Goal: Book appointment/travel/reservation

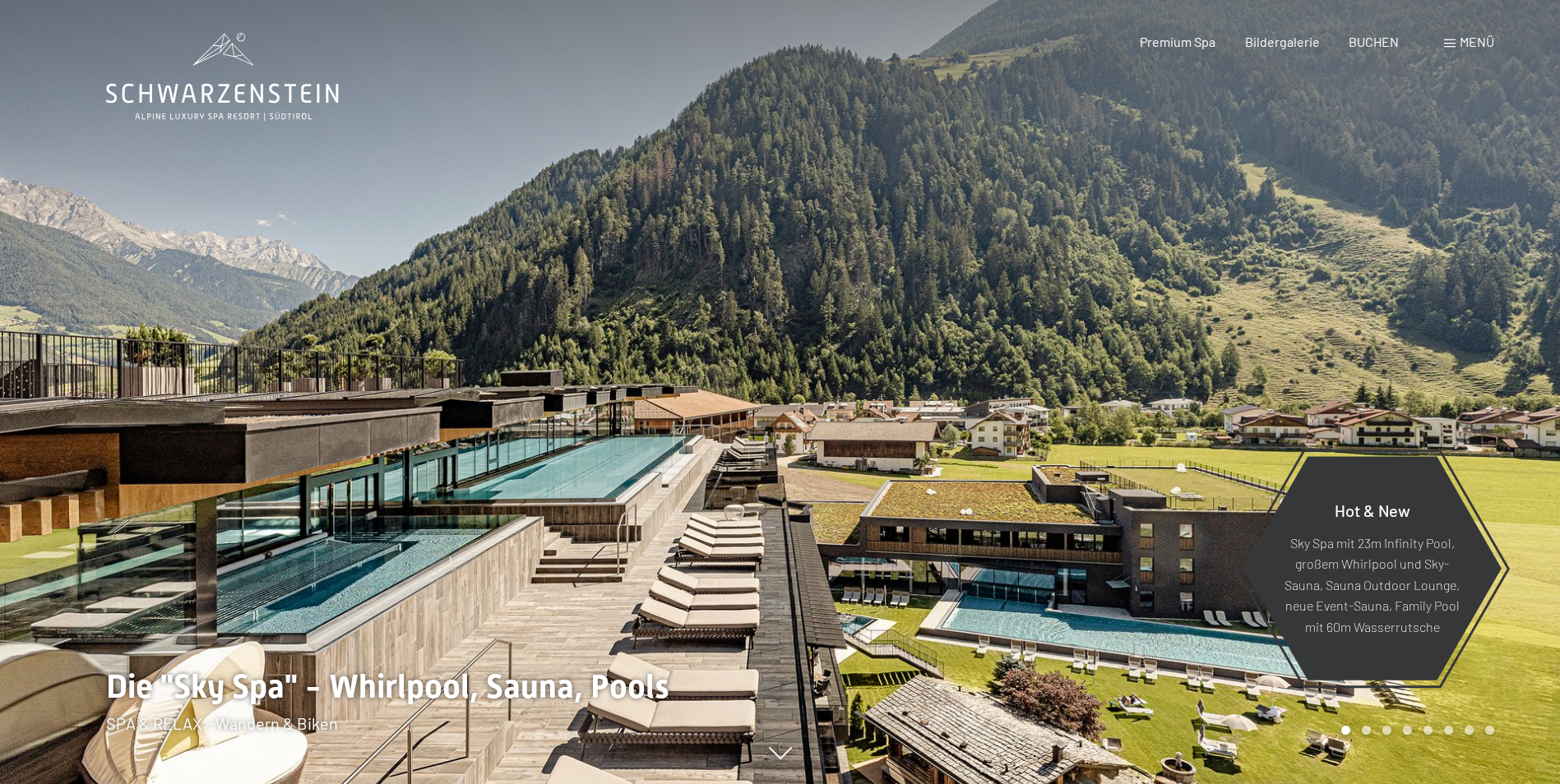
click at [1378, 38] on span "BUCHEN" at bounding box center [1374, 41] width 50 height 15
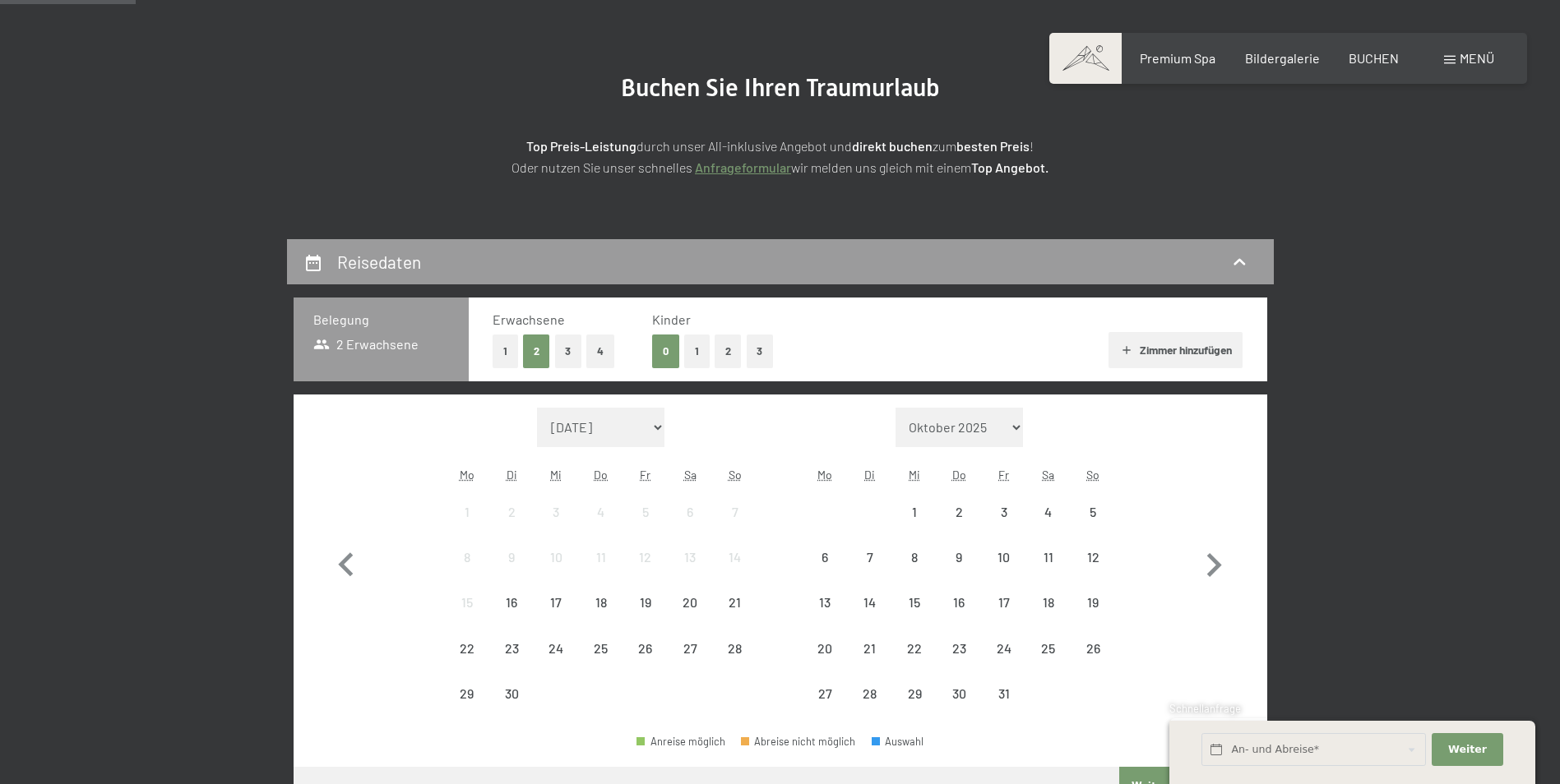
scroll to position [164, 0]
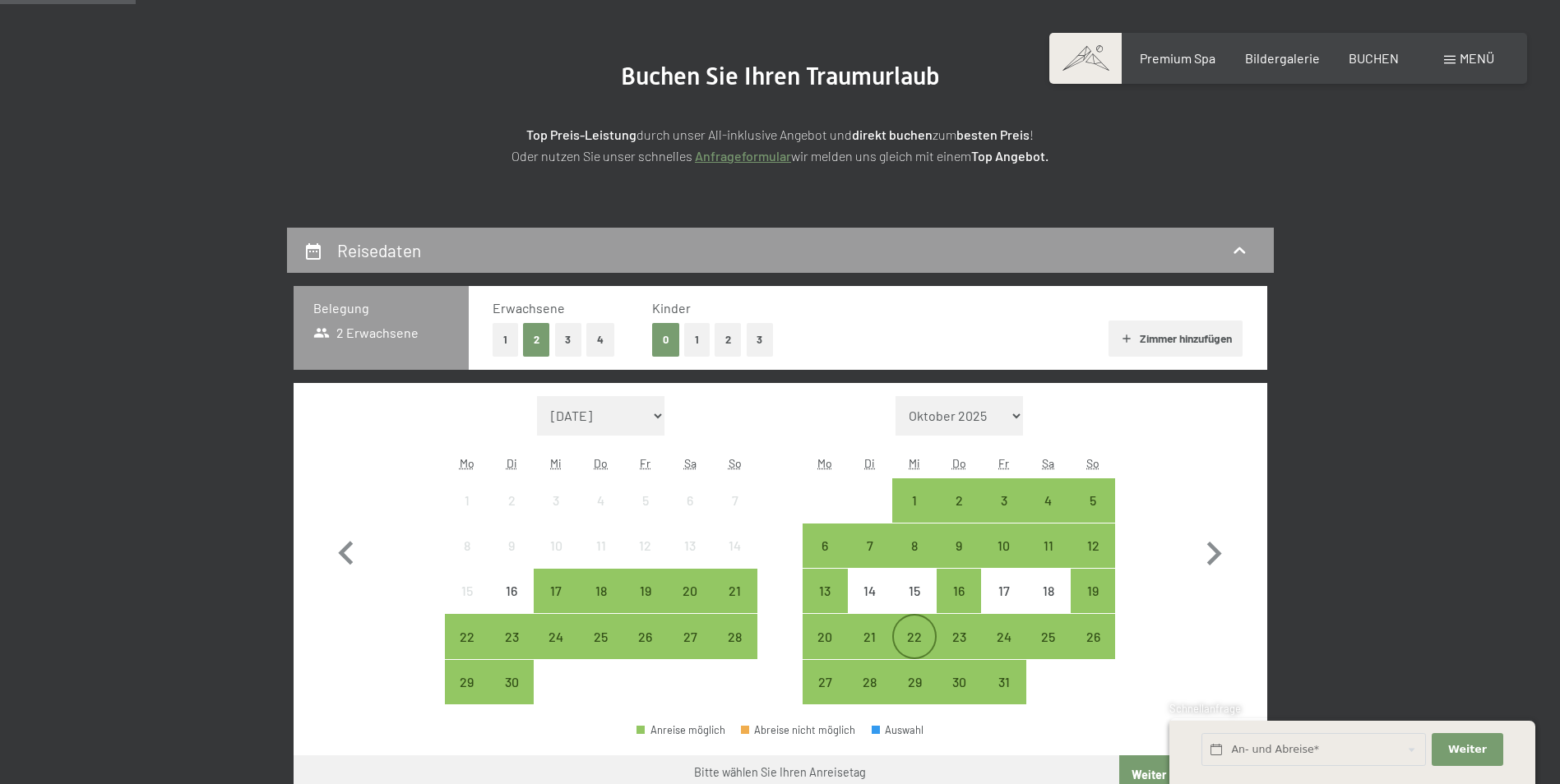
click at [918, 638] on div "22" at bounding box center [914, 650] width 41 height 41
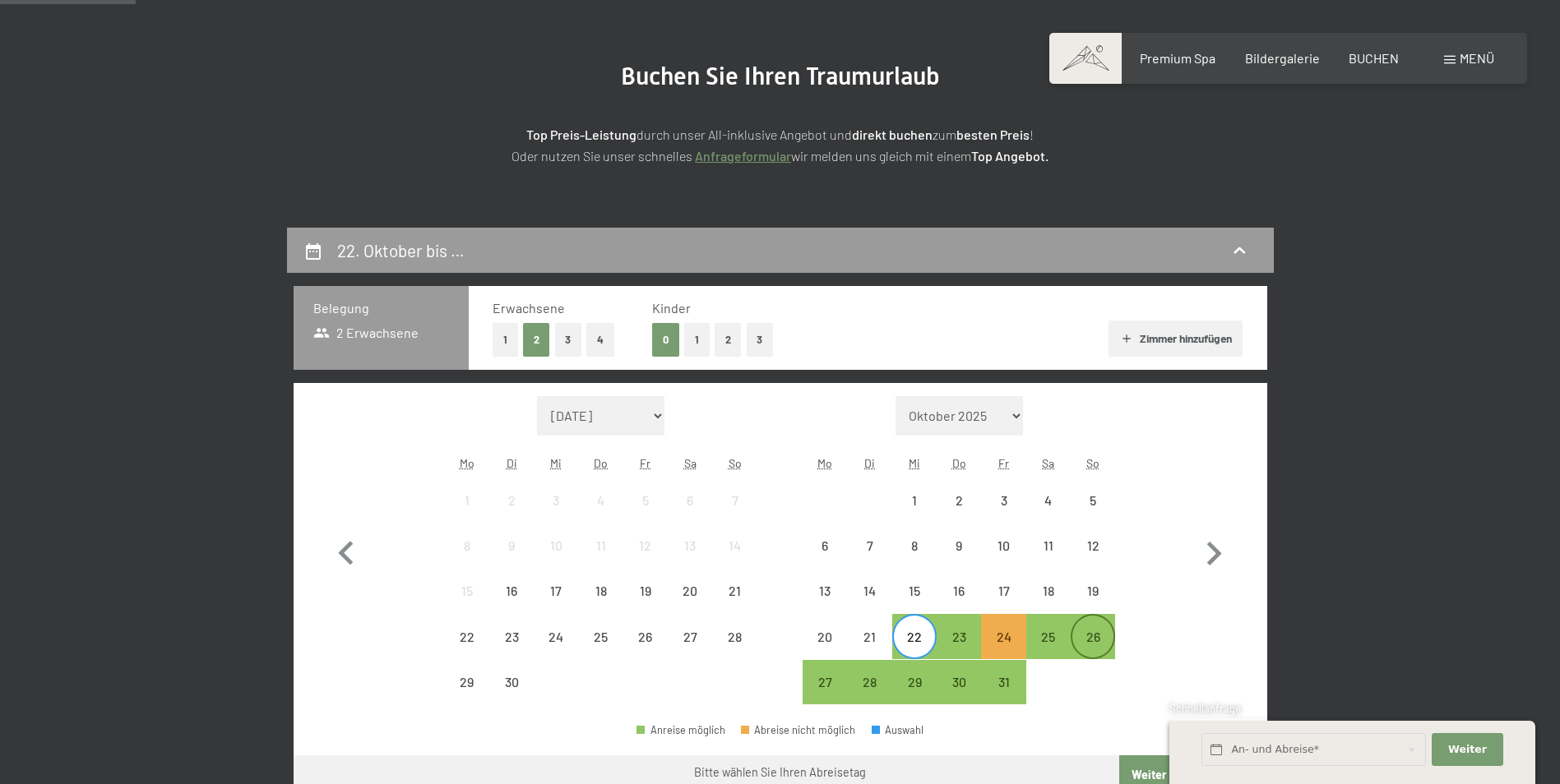
click at [1100, 639] on div "26" at bounding box center [1093, 650] width 41 height 41
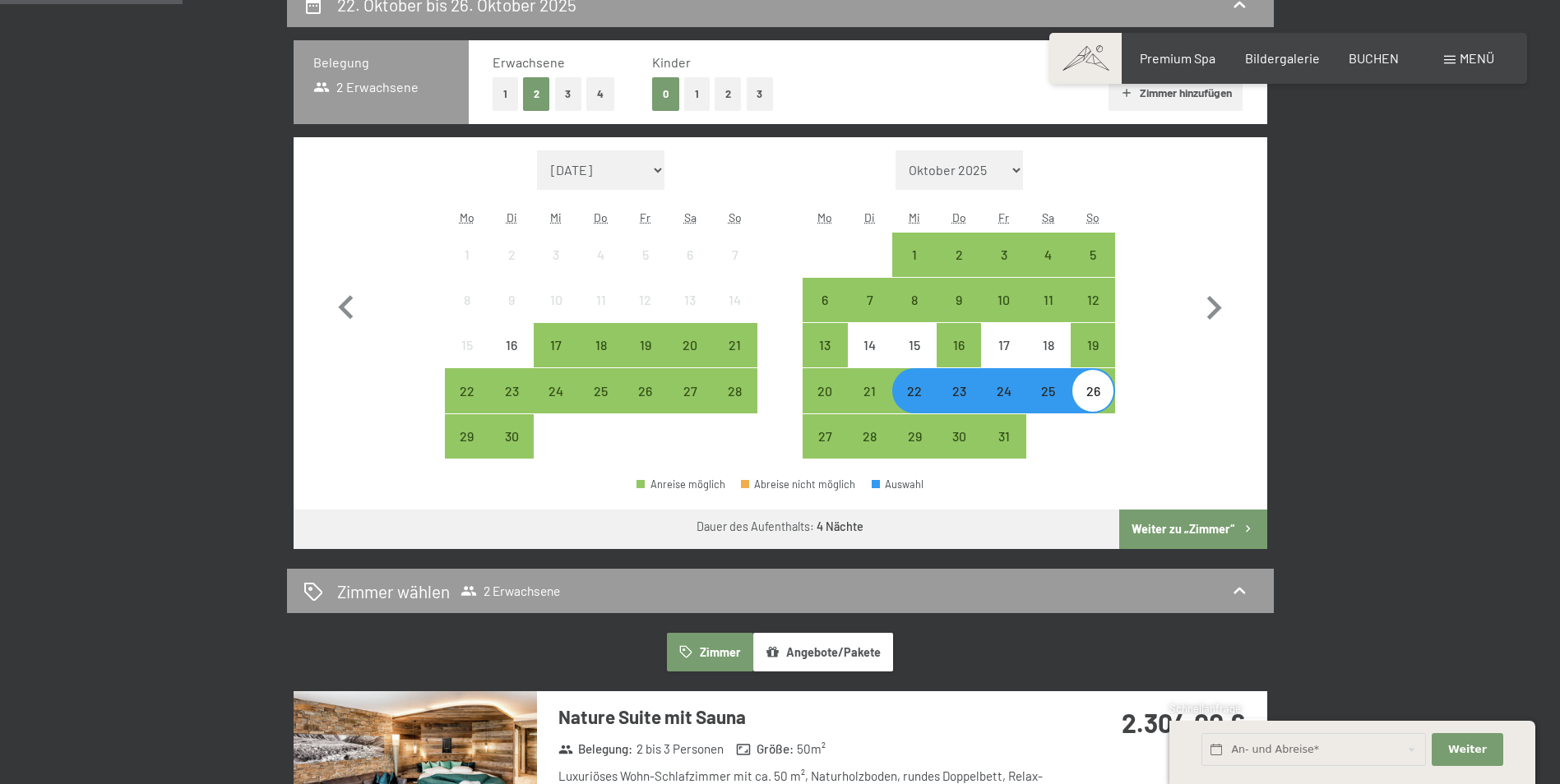
scroll to position [411, 0]
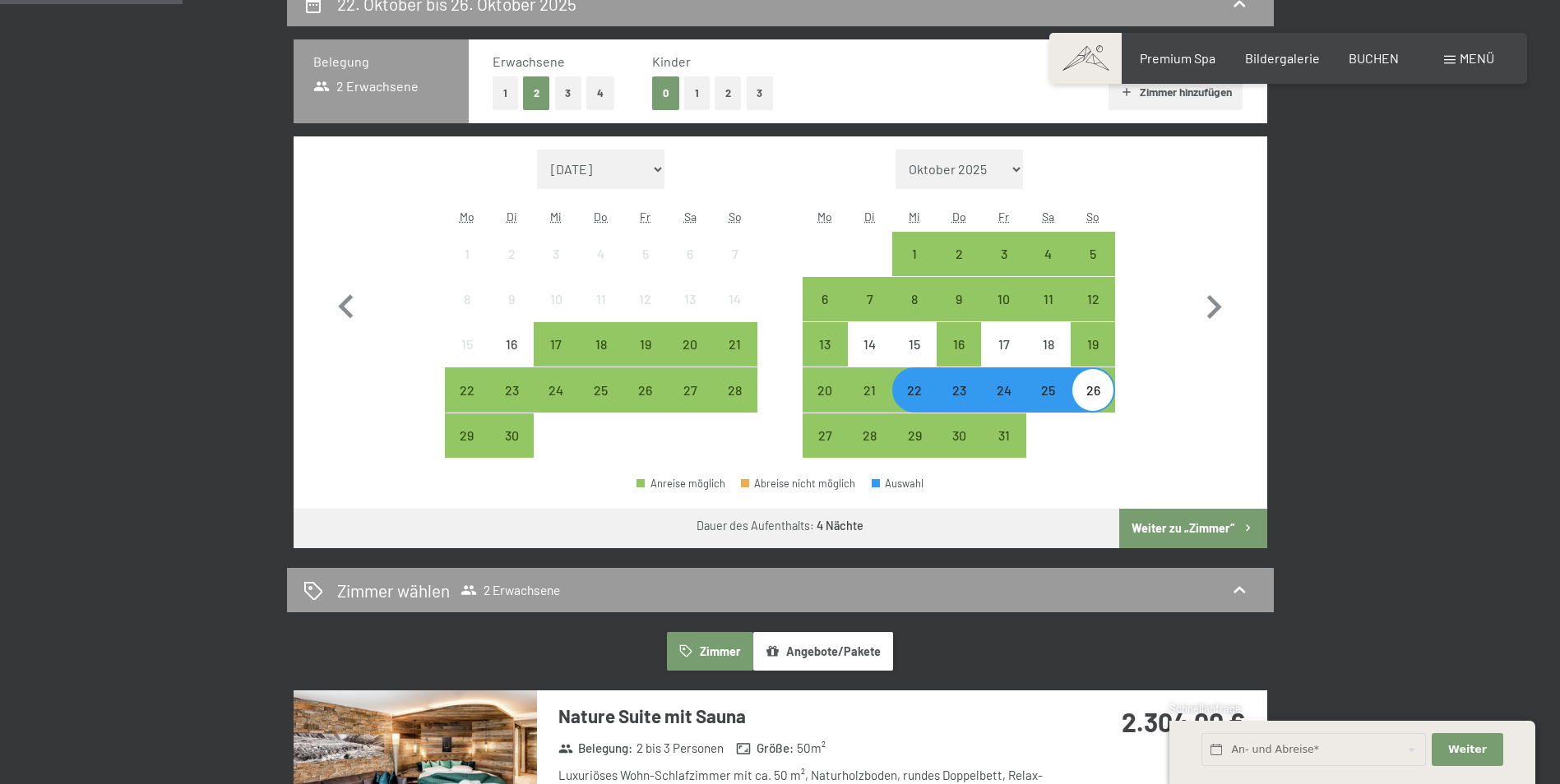
click at [1181, 526] on button "Weiter zu „Zimmer“" at bounding box center [1192, 528] width 147 height 39
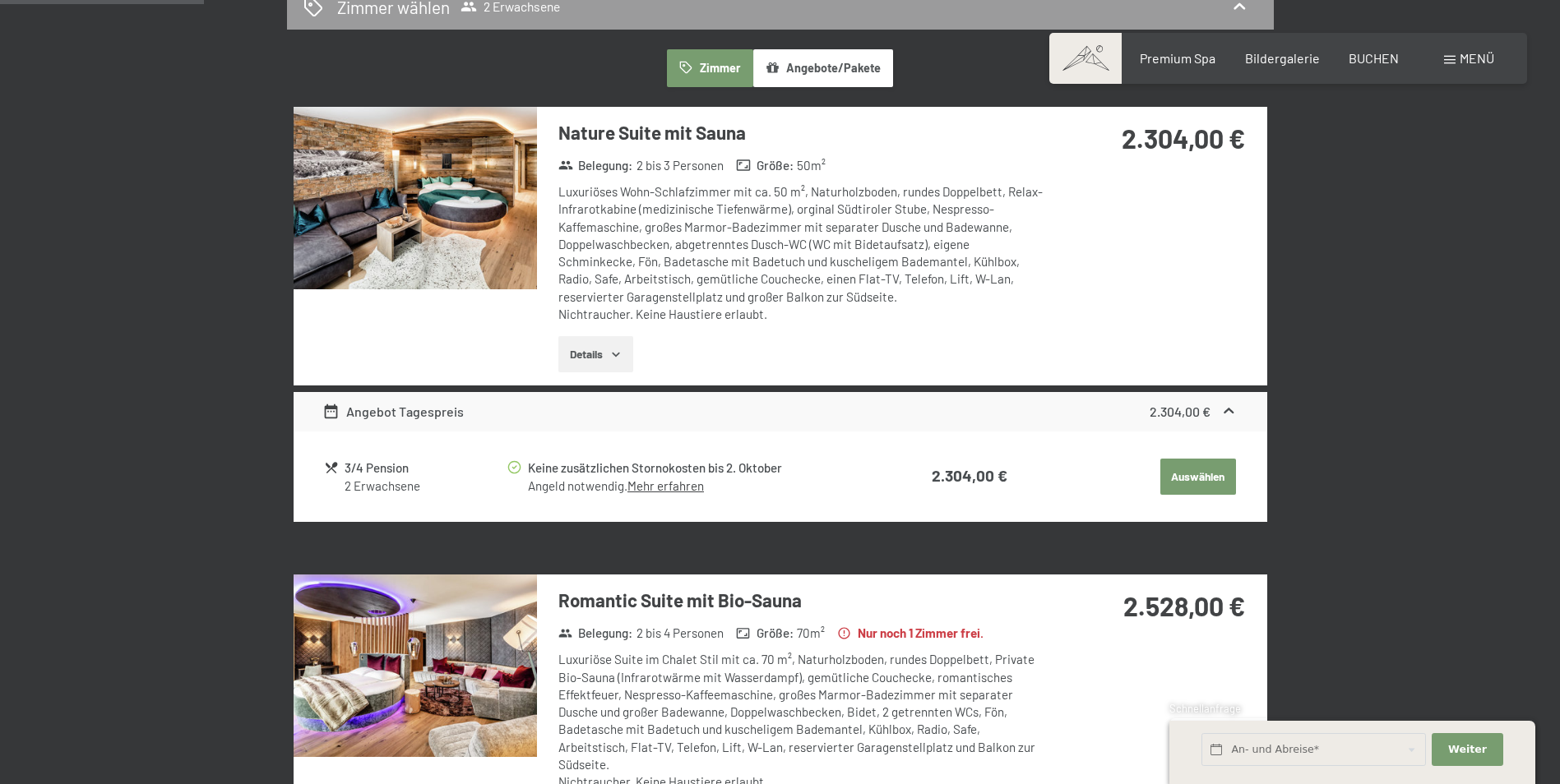
scroll to position [392, 0]
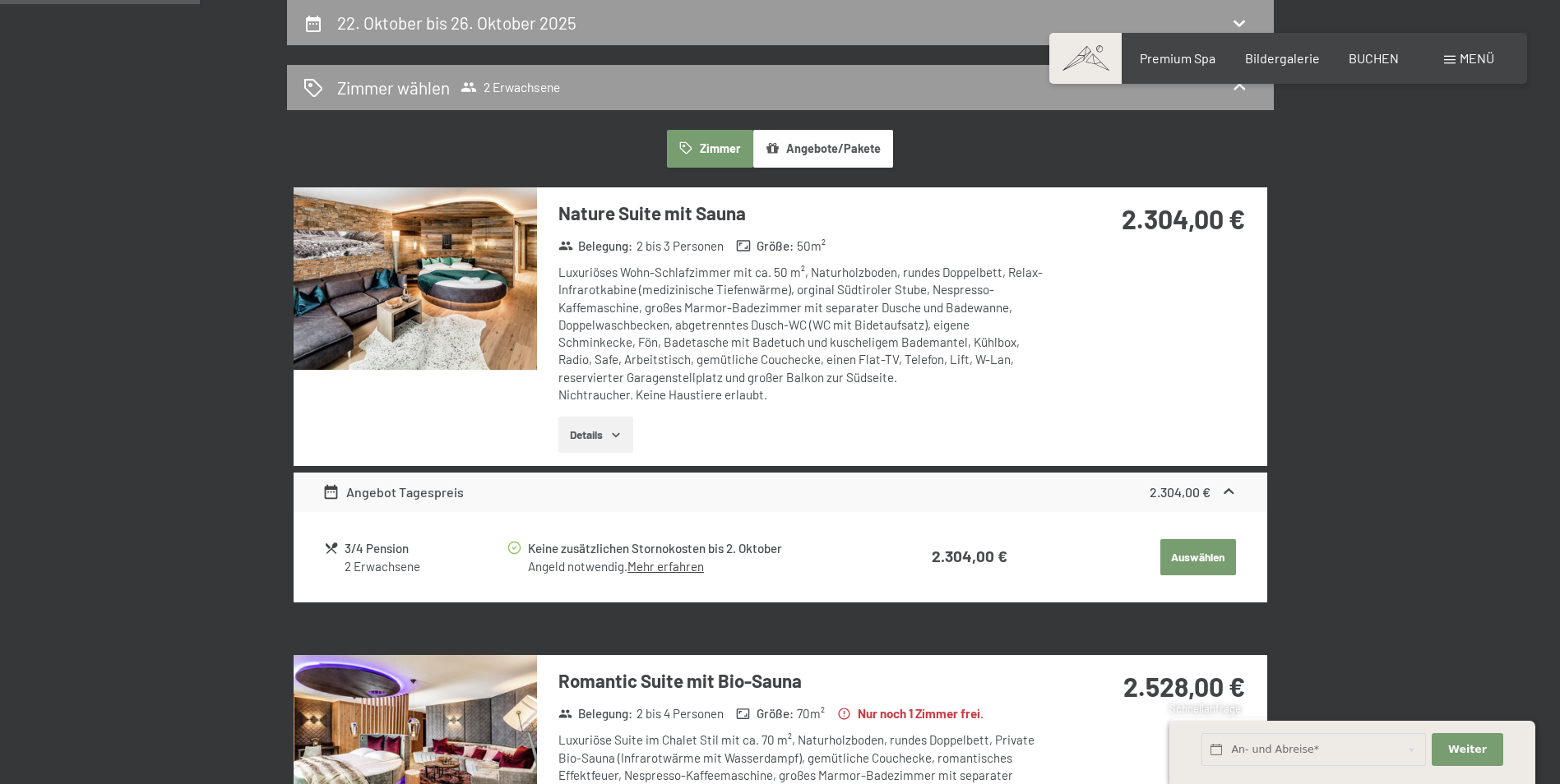
click at [600, 436] on button "Details" at bounding box center [596, 435] width 75 height 37
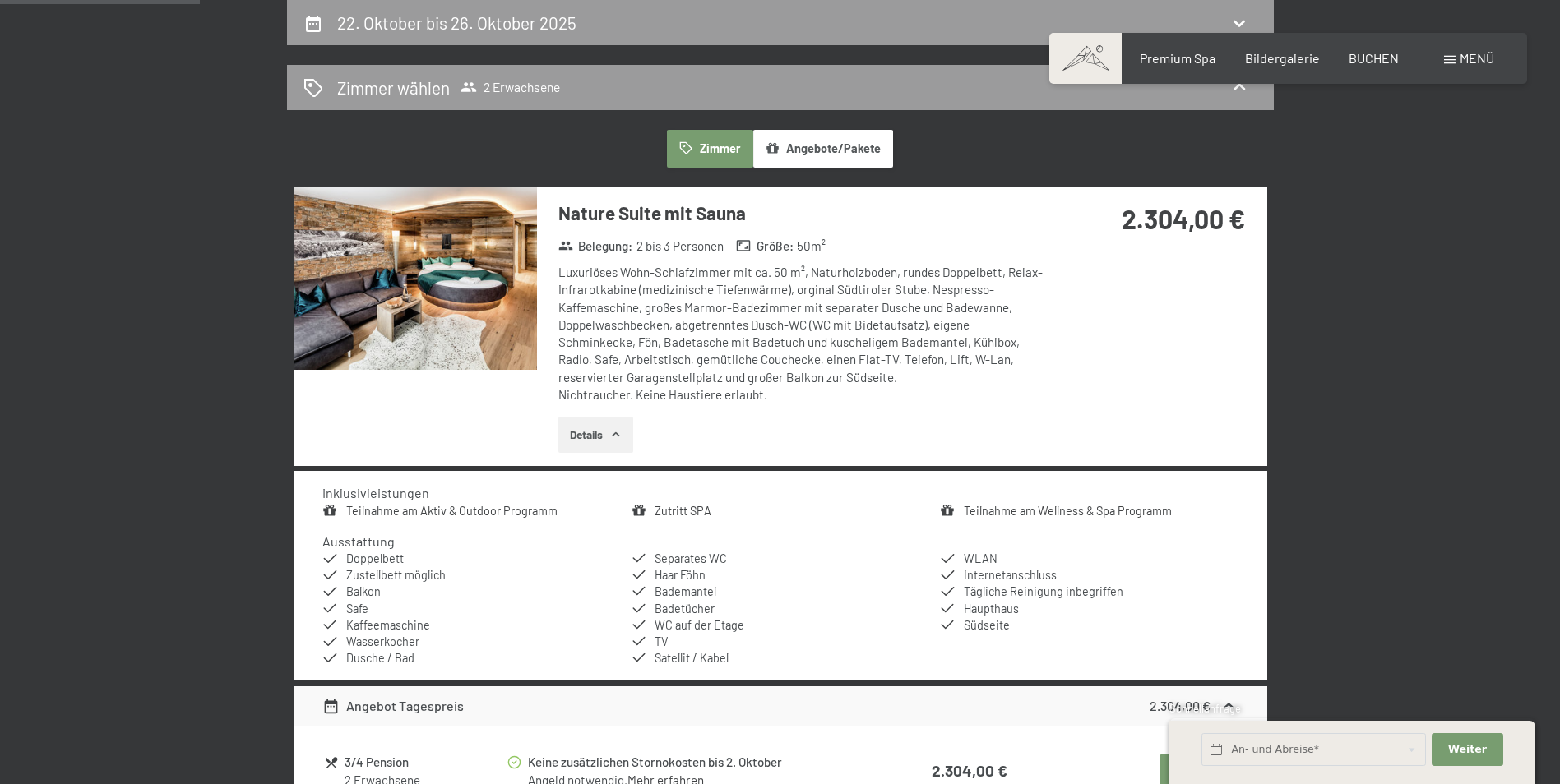
click at [602, 434] on button "Details" at bounding box center [596, 435] width 75 height 37
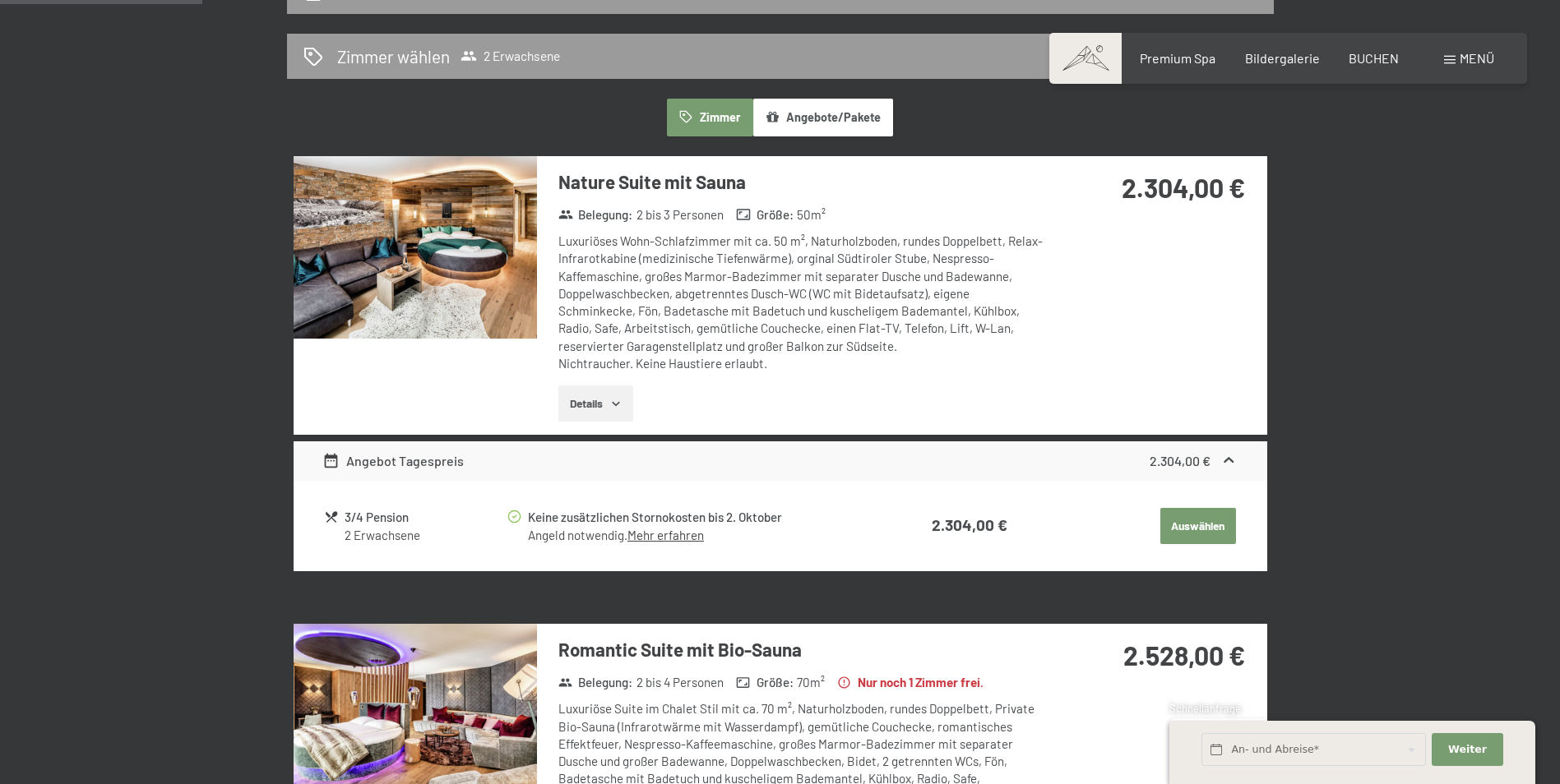
scroll to position [475, 0]
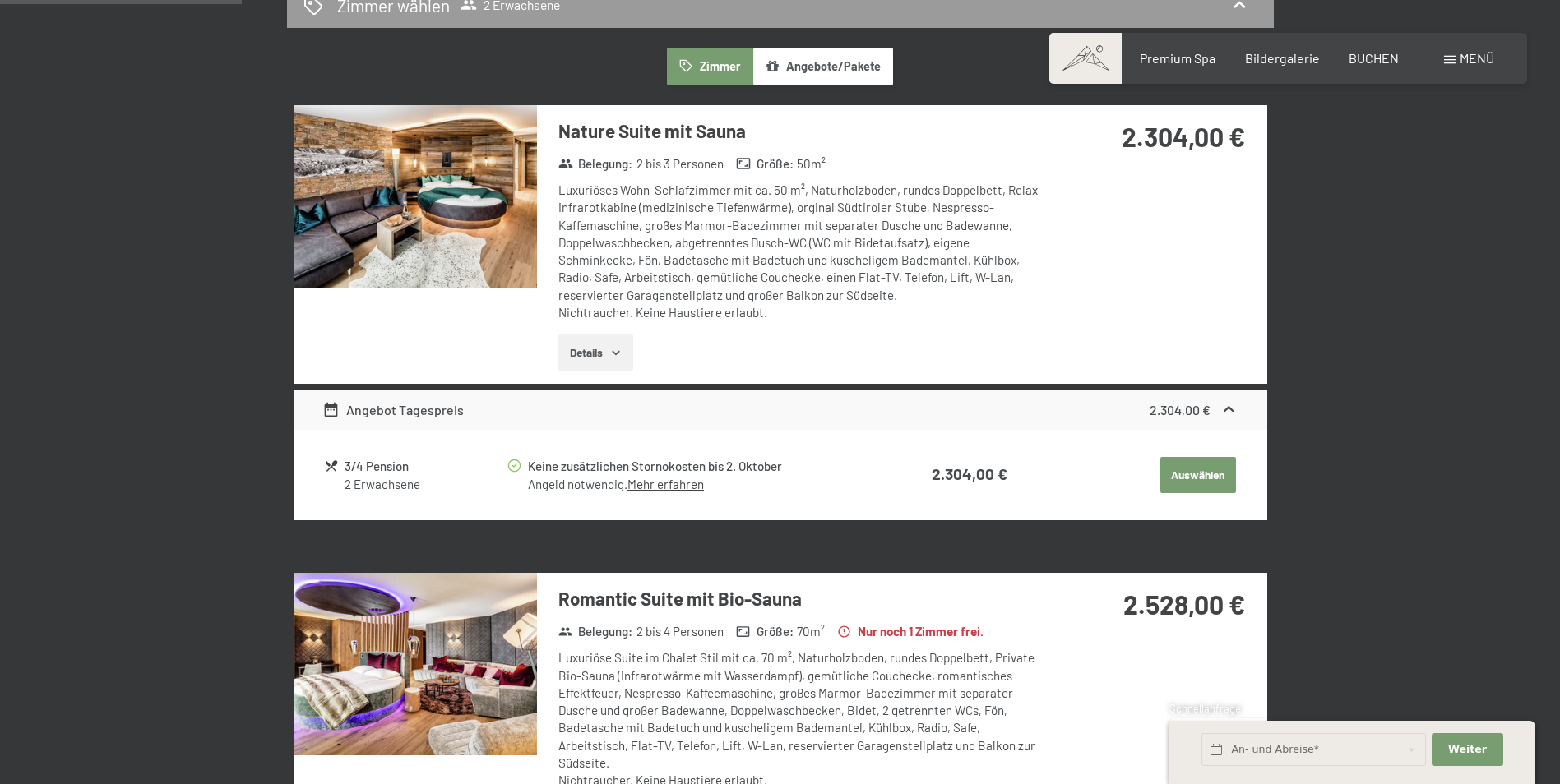
click at [1201, 476] on button "Auswählen" at bounding box center [1198, 476] width 76 height 37
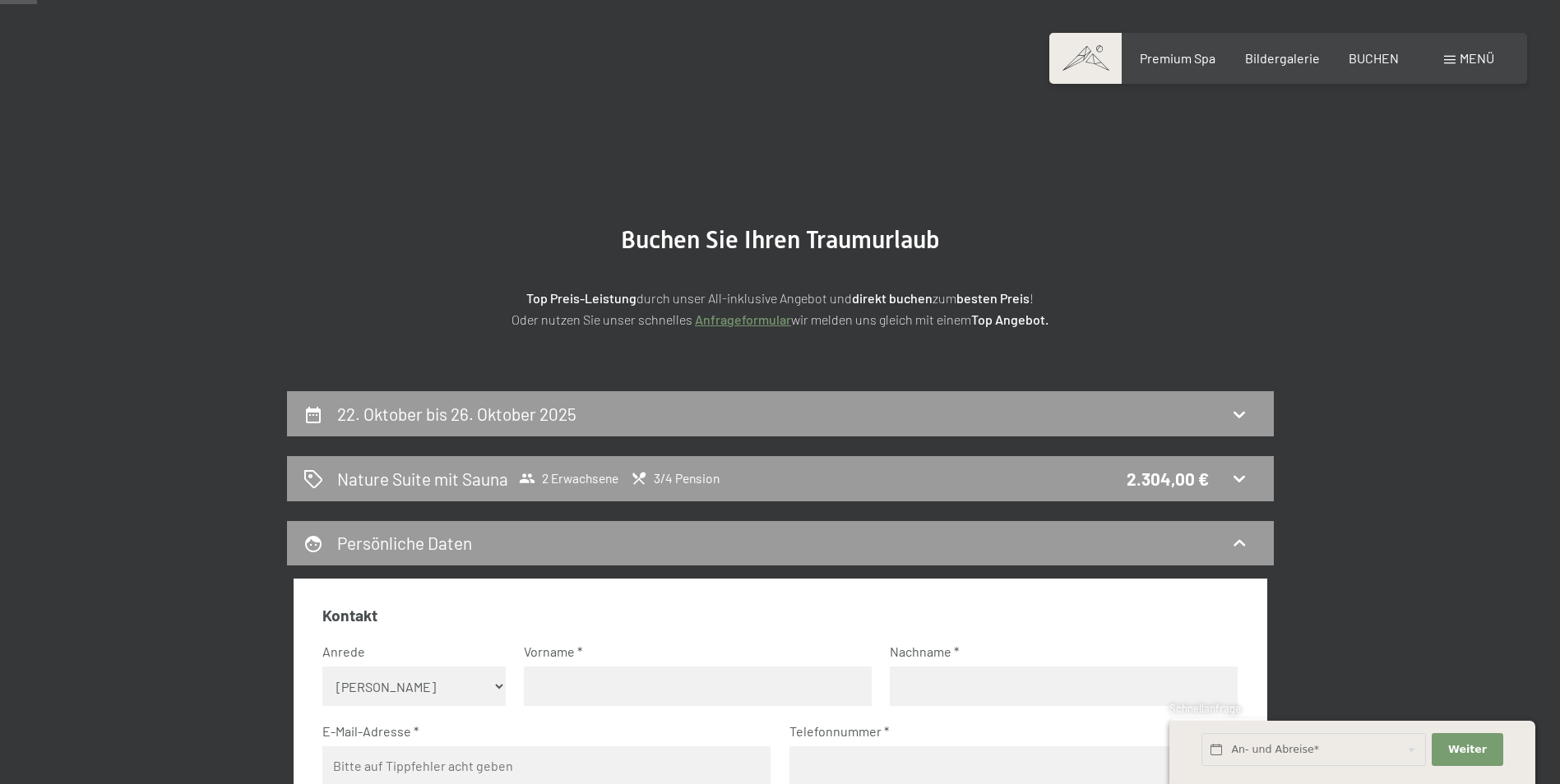
scroll to position [0, 0]
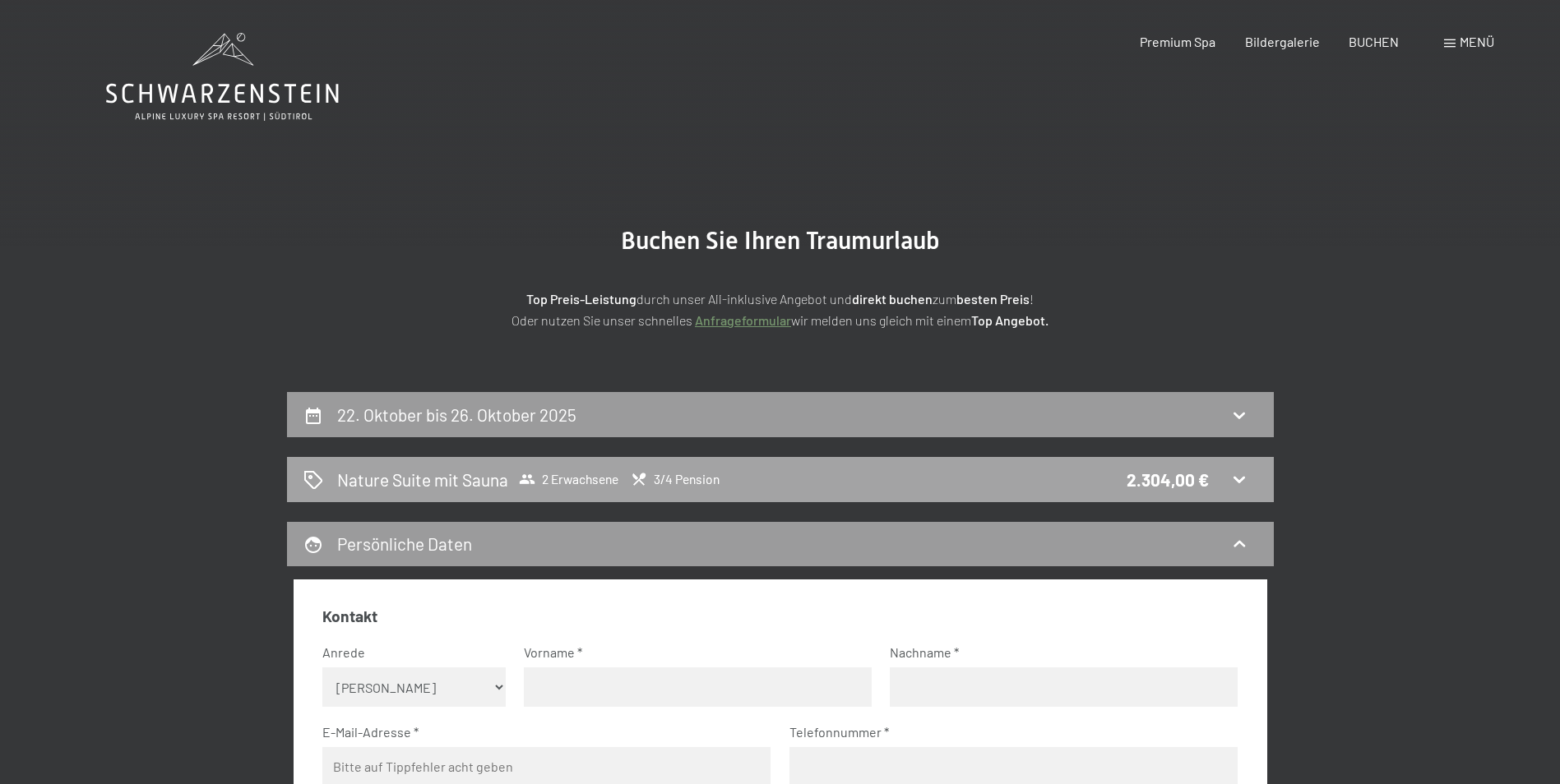
click at [556, 472] on span "2 Erwachsene" at bounding box center [569, 478] width 100 height 16
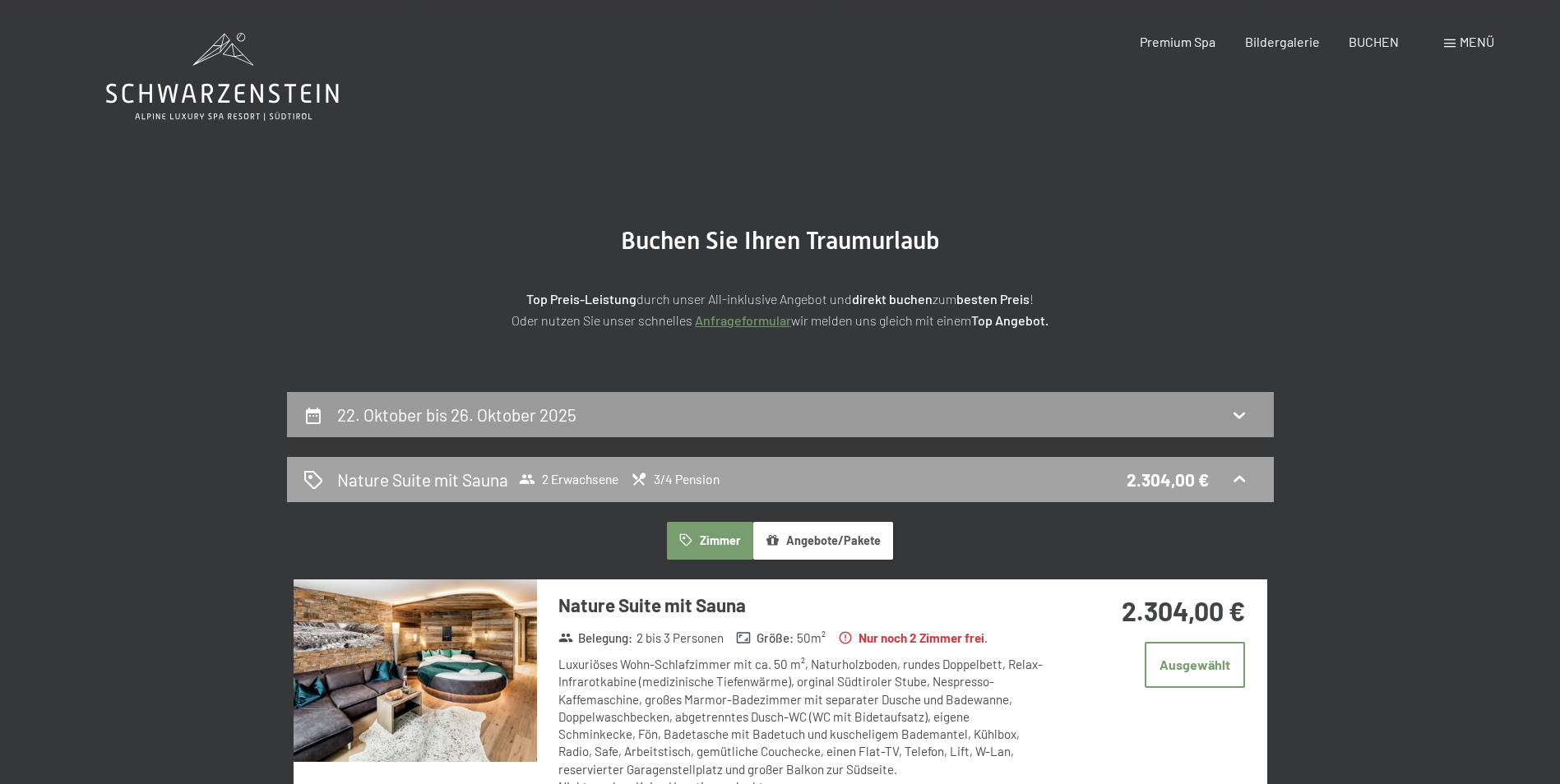
click at [559, 470] on div "Nature Suite mit Sauna 2 Erwachsene 3/4 Pension 2.304,00 €" at bounding box center [780, 479] width 987 height 45
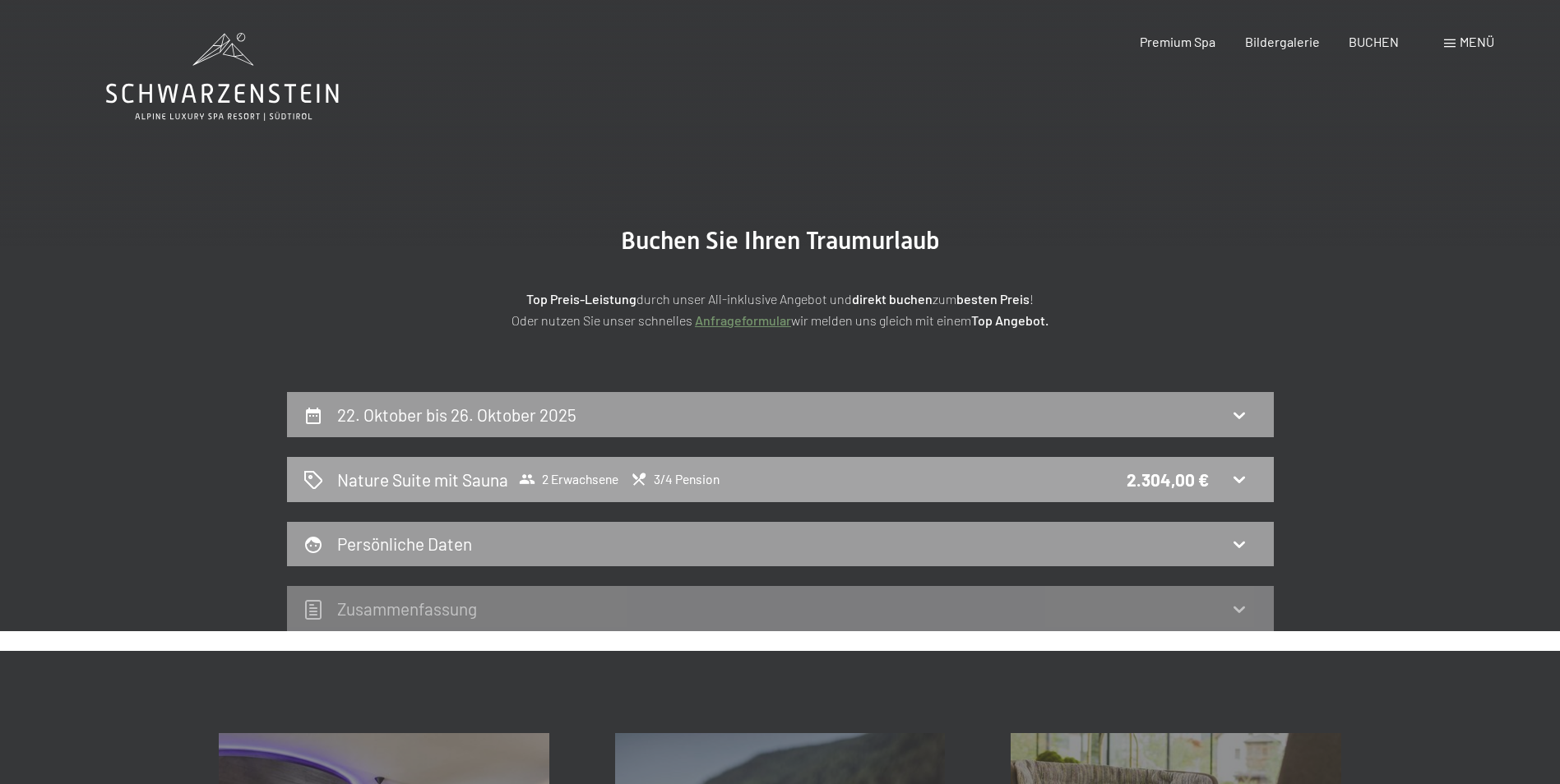
click at [563, 479] on span "2 Erwachsene" at bounding box center [569, 478] width 100 height 16
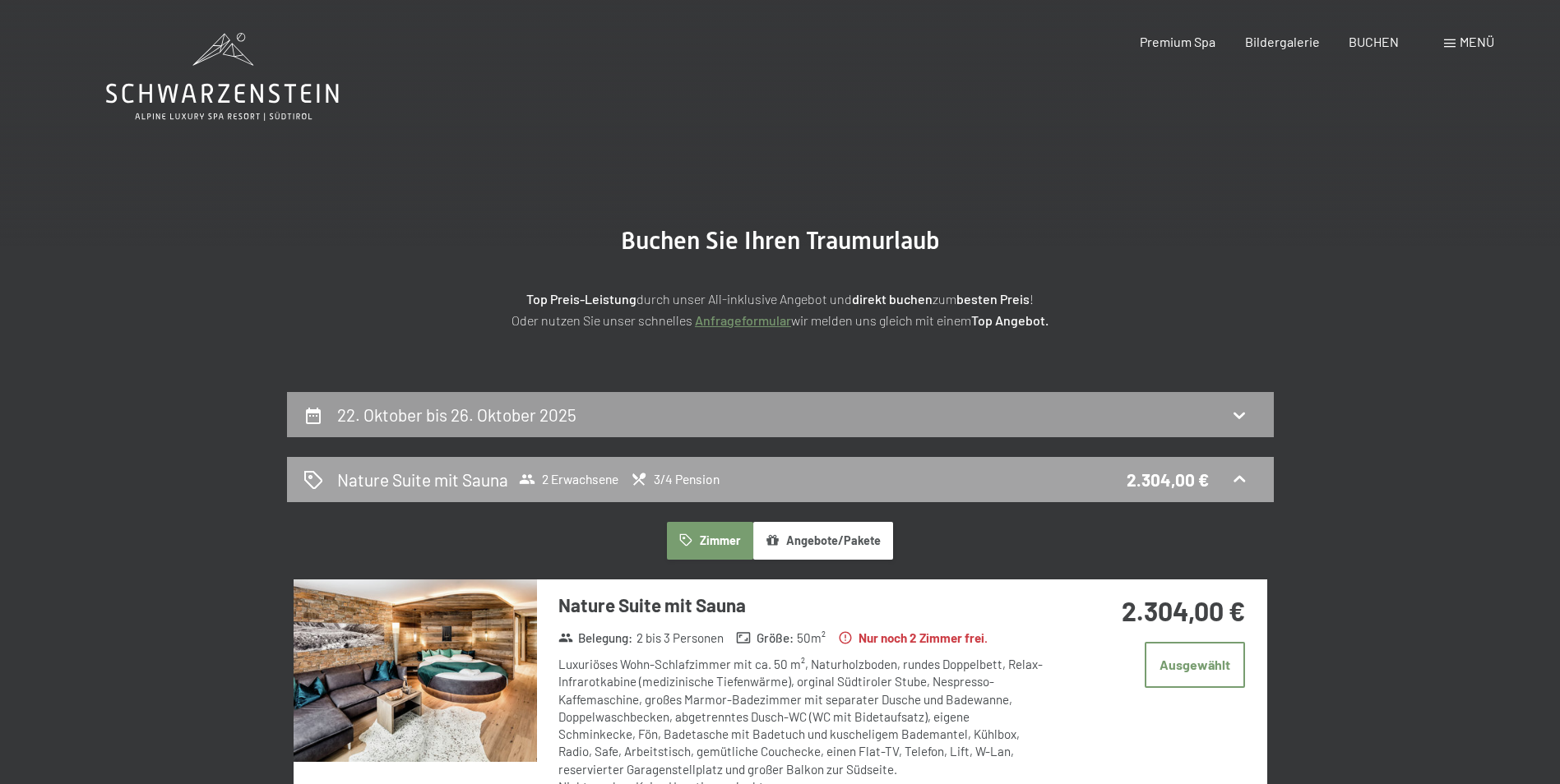
click at [563, 479] on span "2 Erwachsene" at bounding box center [569, 478] width 100 height 16
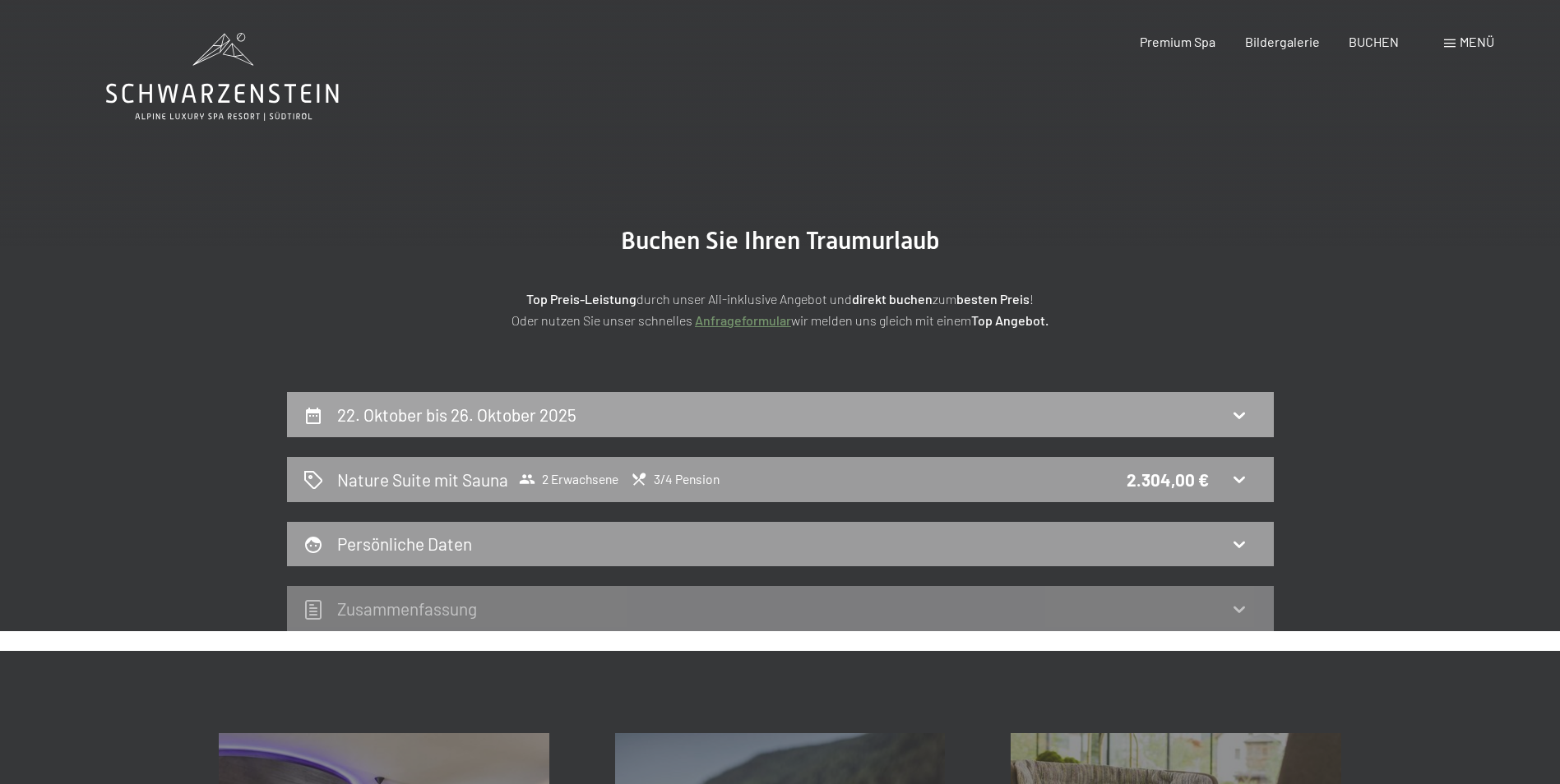
click at [395, 412] on h2 "22. Oktober bis 26. Oktober 2025" at bounding box center [457, 414] width 239 height 20
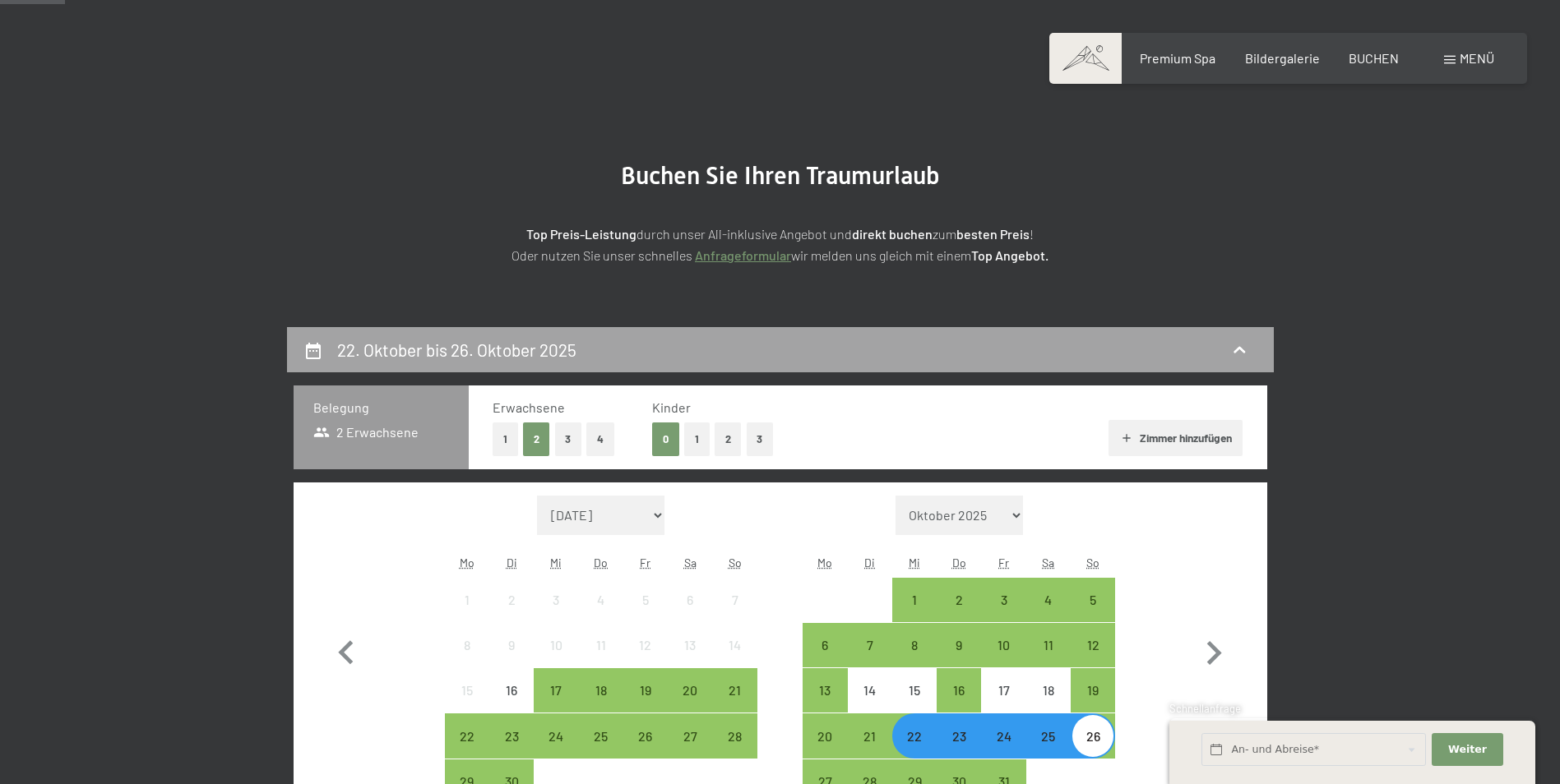
scroll to position [63, 0]
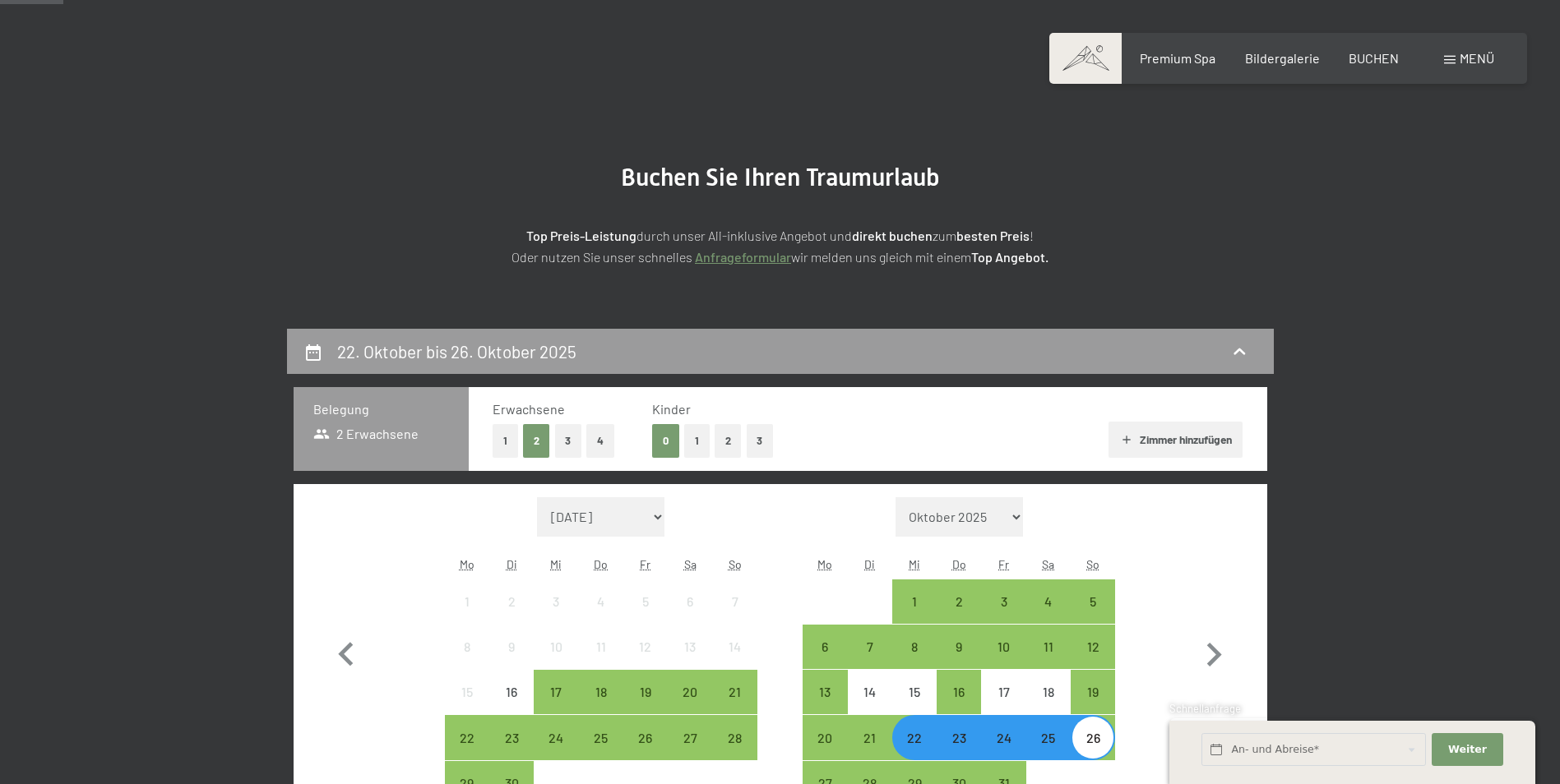
click at [603, 444] on button "4" at bounding box center [600, 440] width 28 height 34
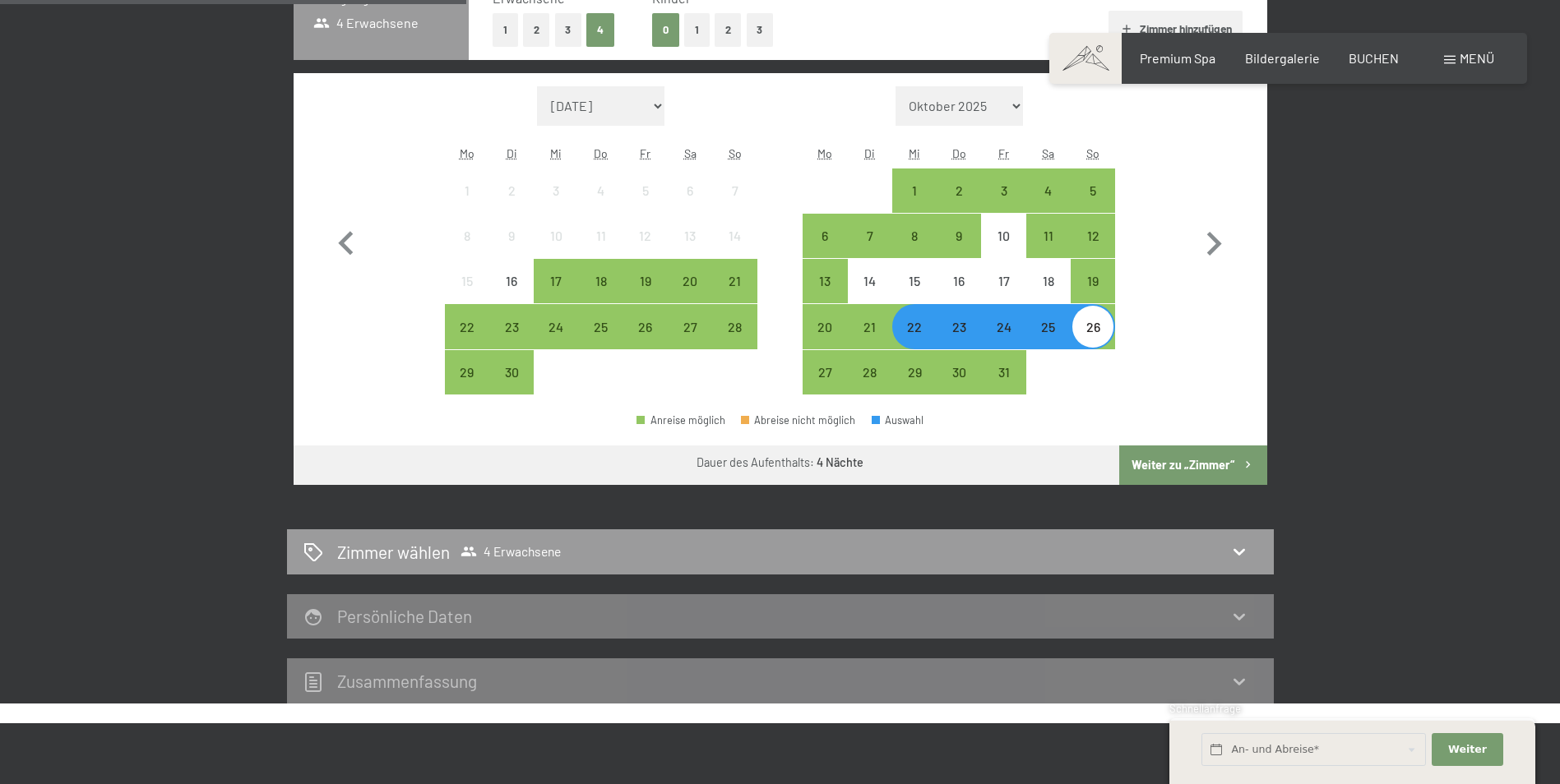
click at [1170, 460] on button "Weiter zu „Zimmer“" at bounding box center [1192, 465] width 147 height 39
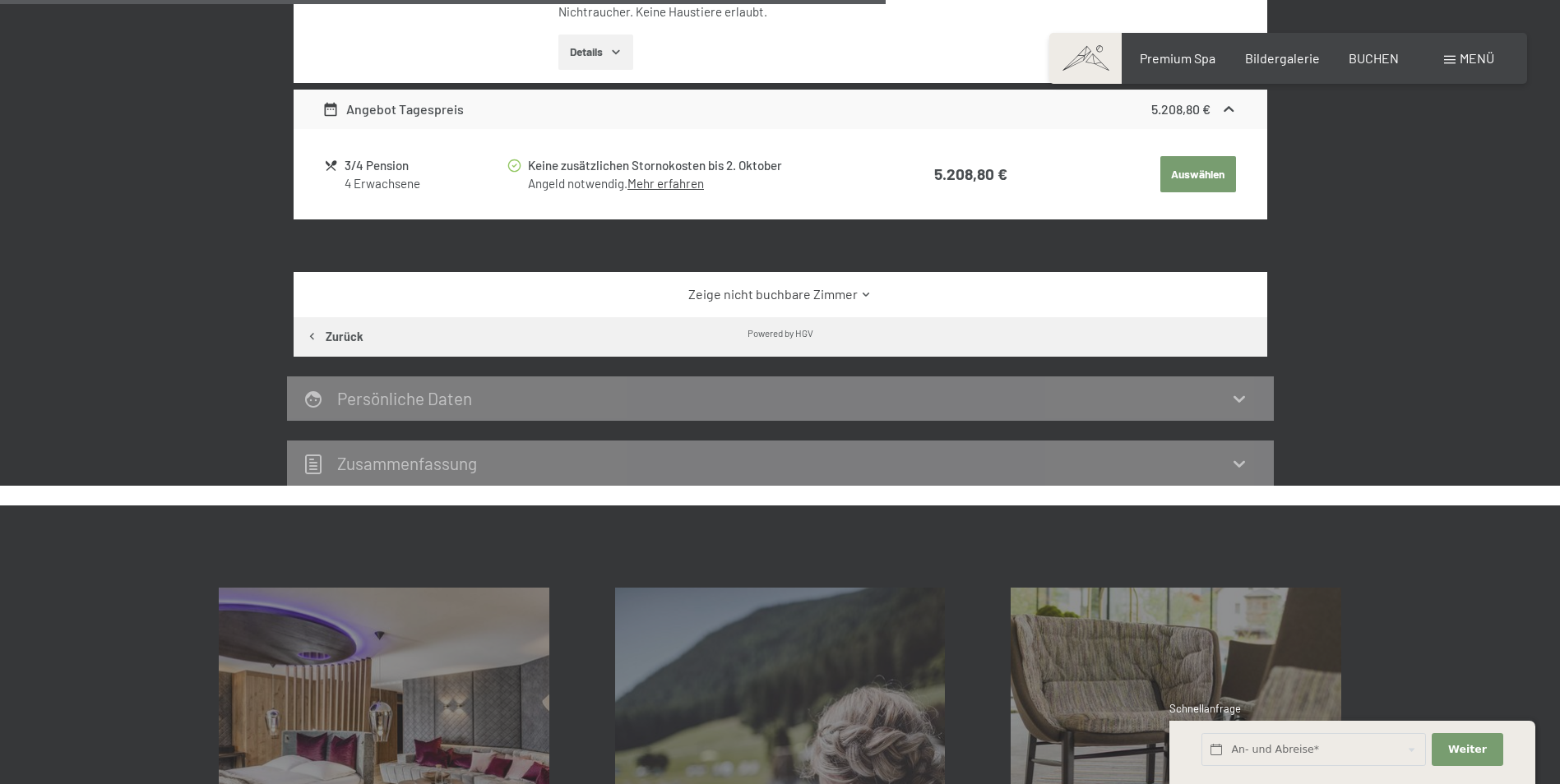
scroll to position [1214, 0]
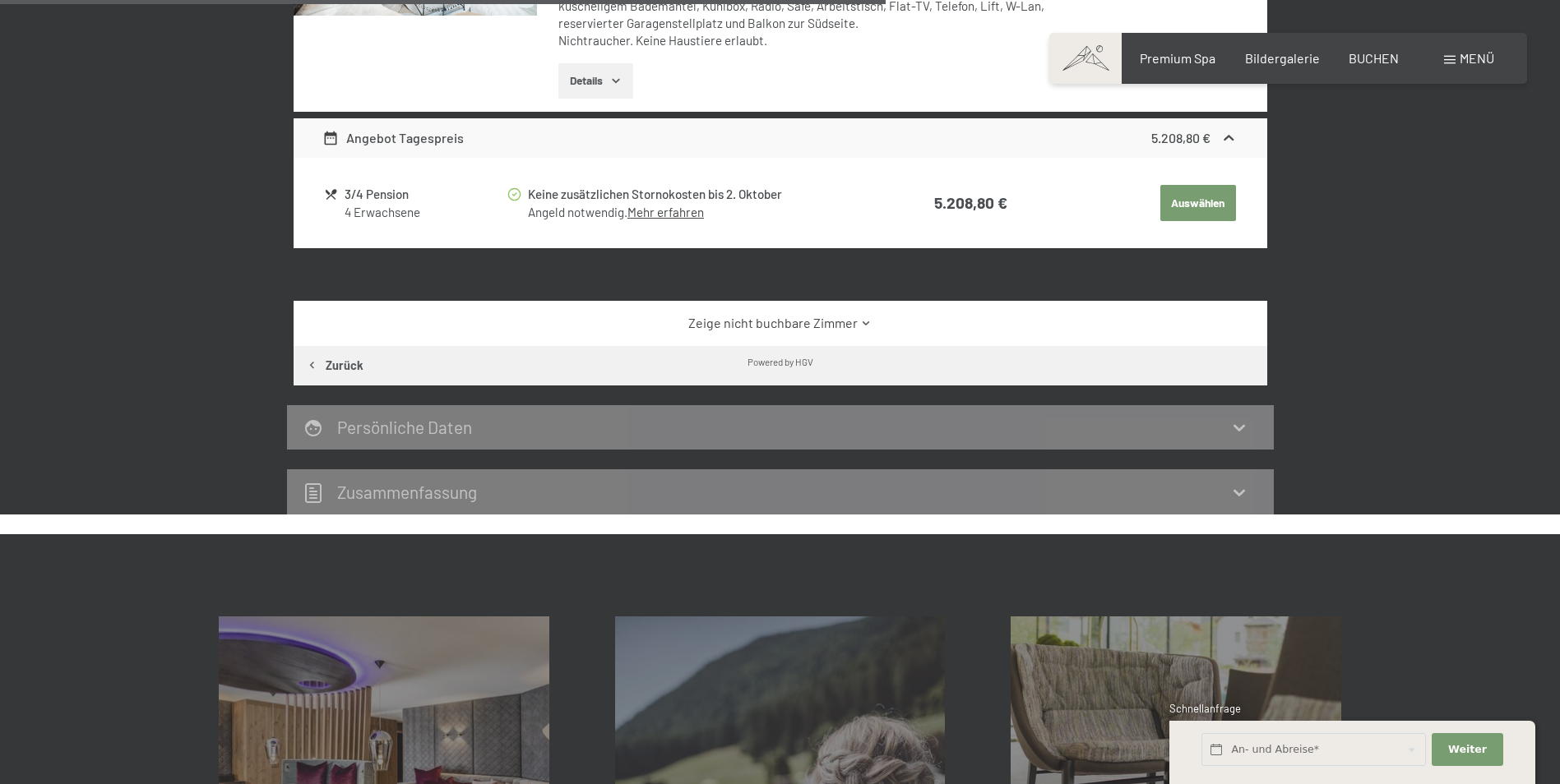
click at [826, 320] on link "Zeige nicht buchbare Zimmer" at bounding box center [780, 323] width 915 height 18
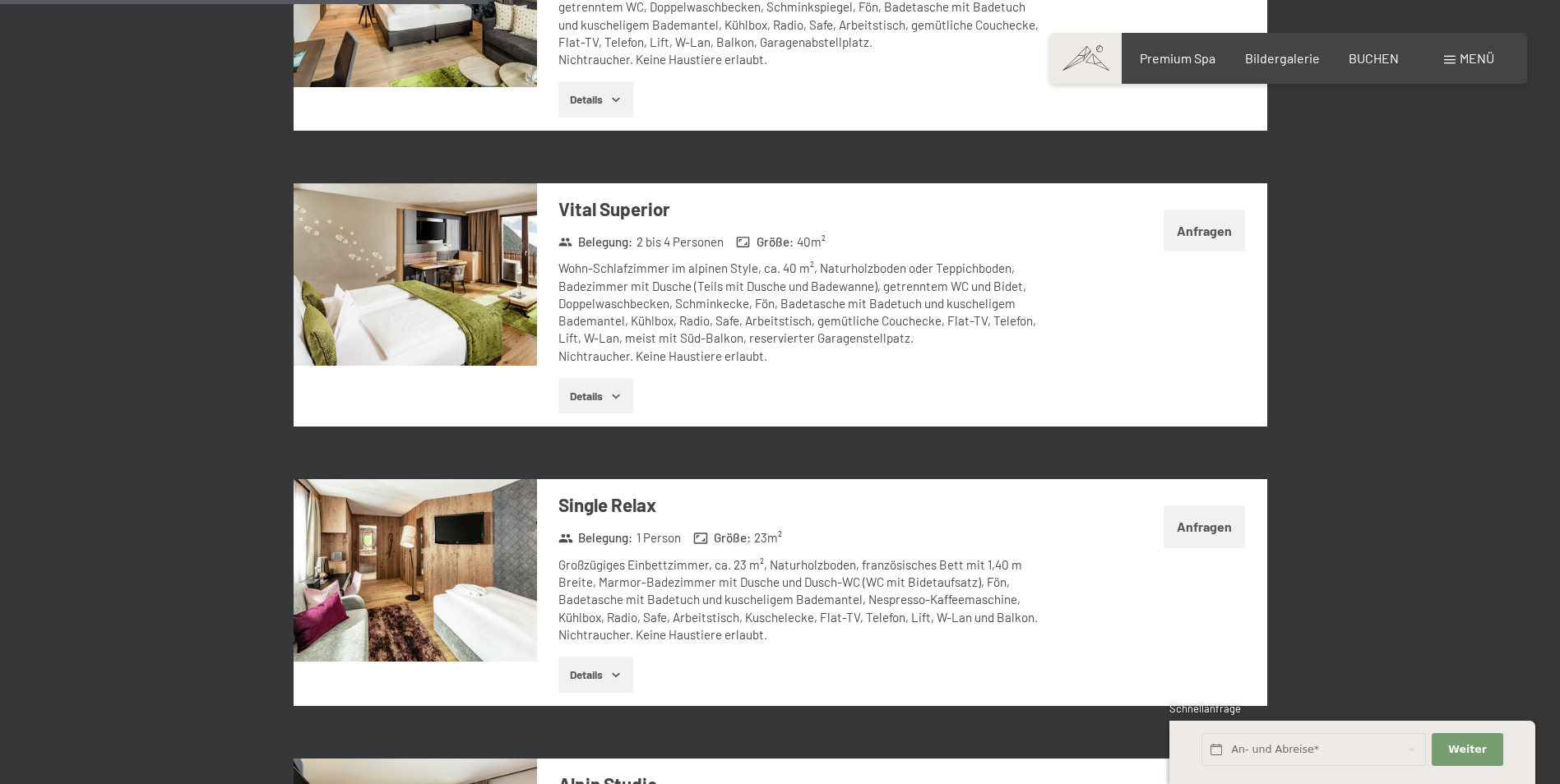
scroll to position [1707, 0]
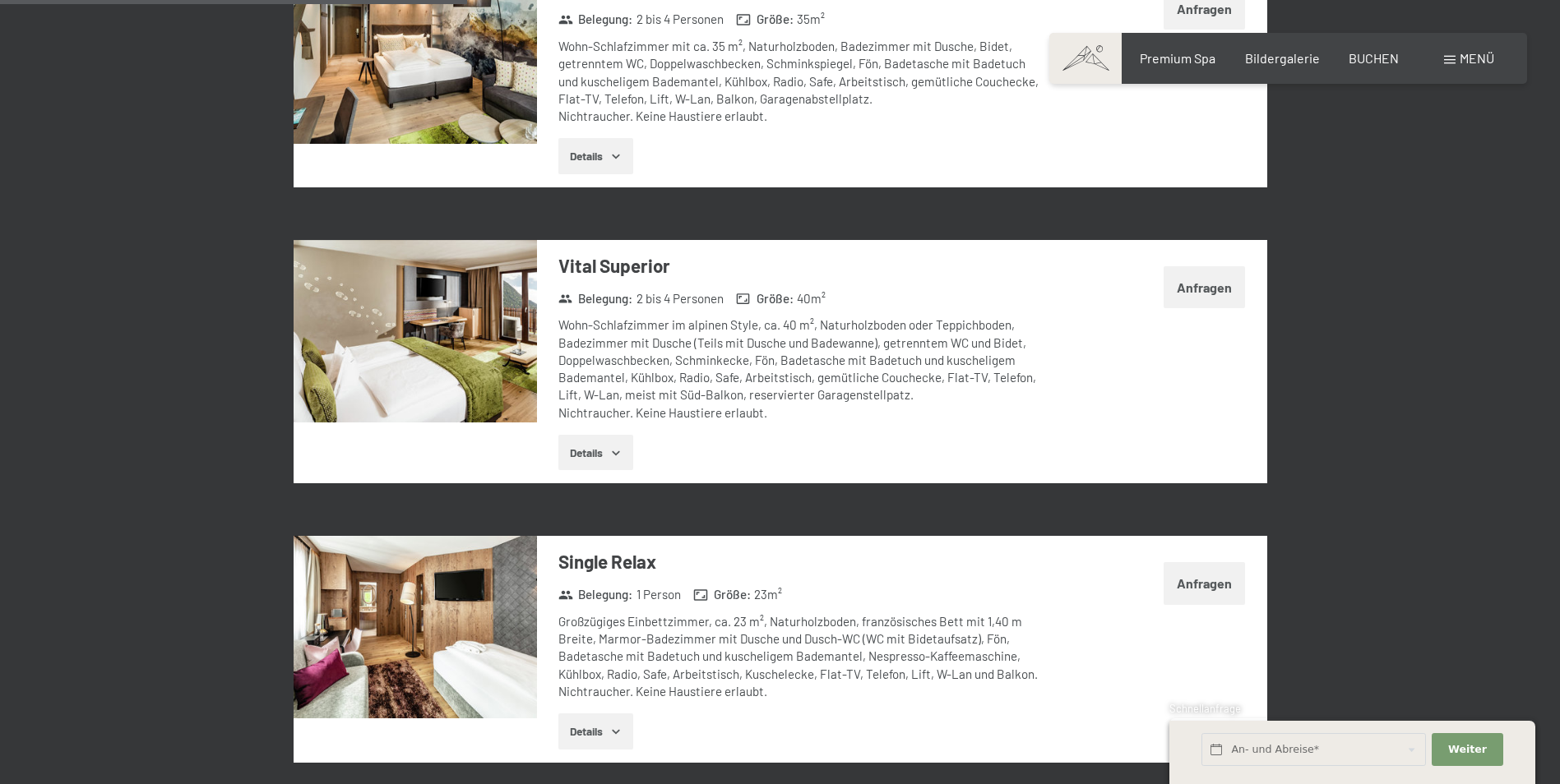
click at [1199, 291] on button "Anfragen" at bounding box center [1204, 287] width 82 height 42
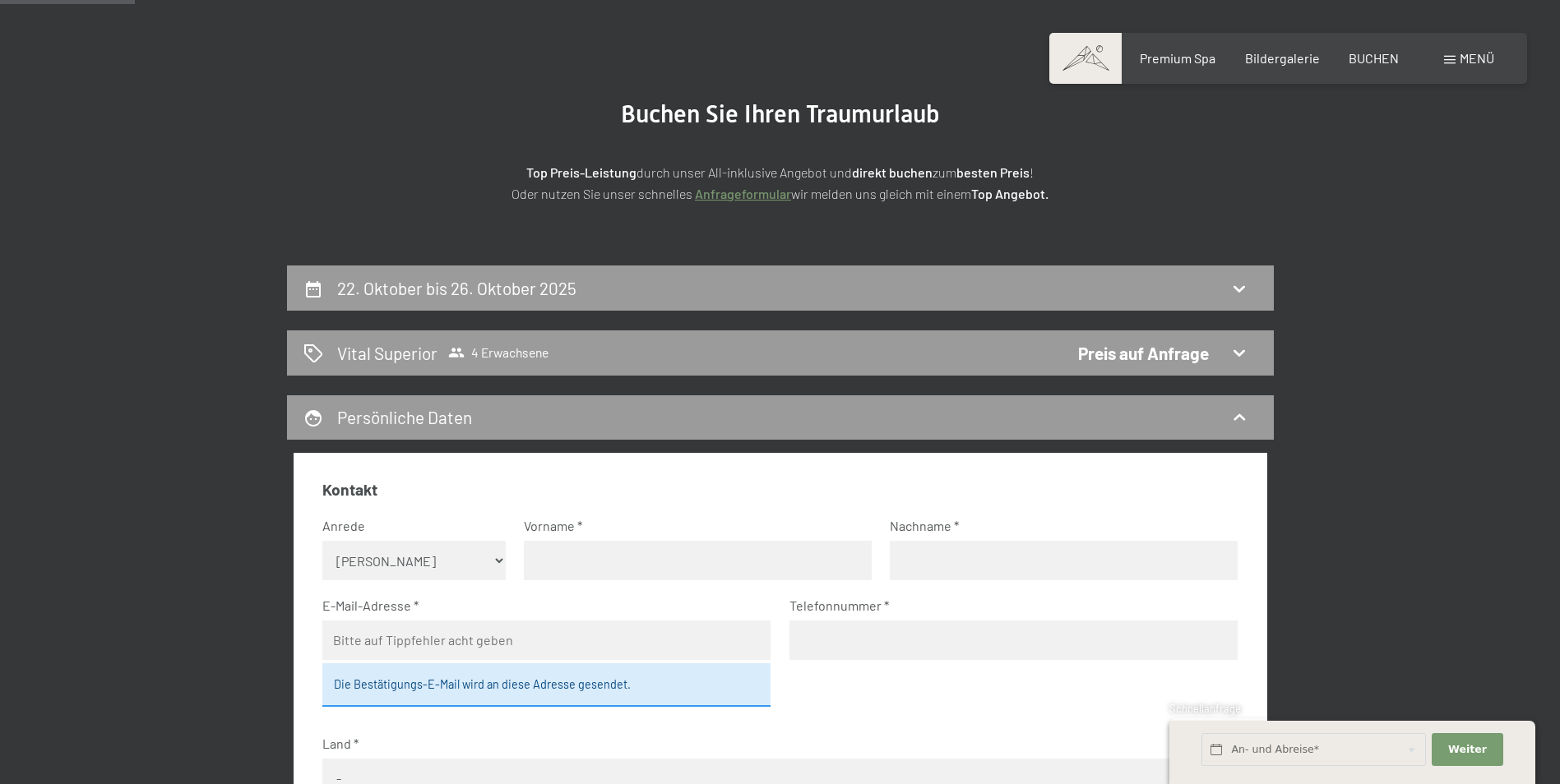
scroll to position [63, 0]
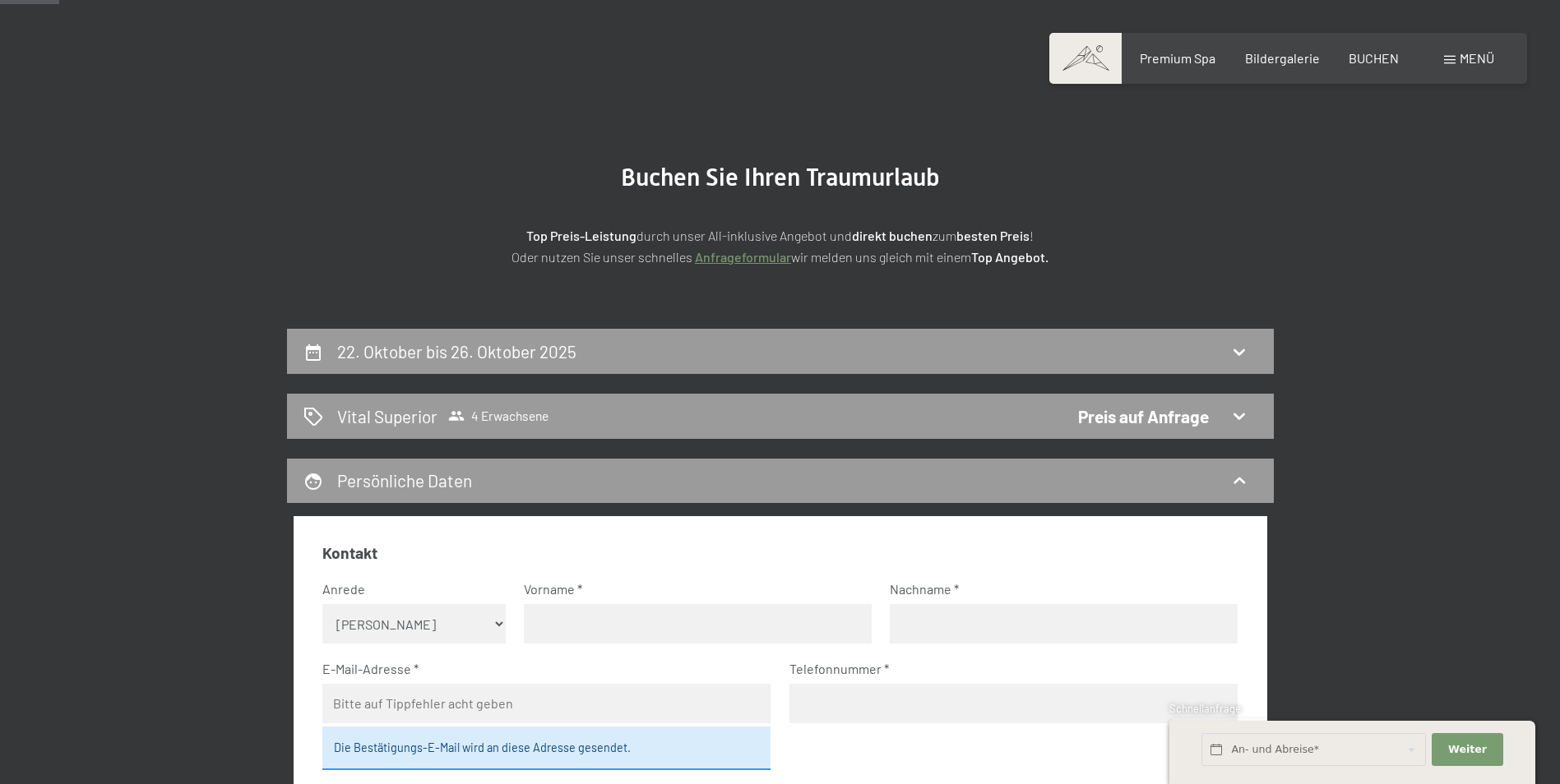
click at [410, 618] on select "Keine Angabe Frau Herr" at bounding box center [413, 624] width 184 height 39
select select "m"
click at [322, 604] on select "Keine Angabe Frau Herr" at bounding box center [413, 624] width 184 height 39
click at [573, 617] on input "text" at bounding box center [698, 624] width 348 height 39
type input "Manuel"
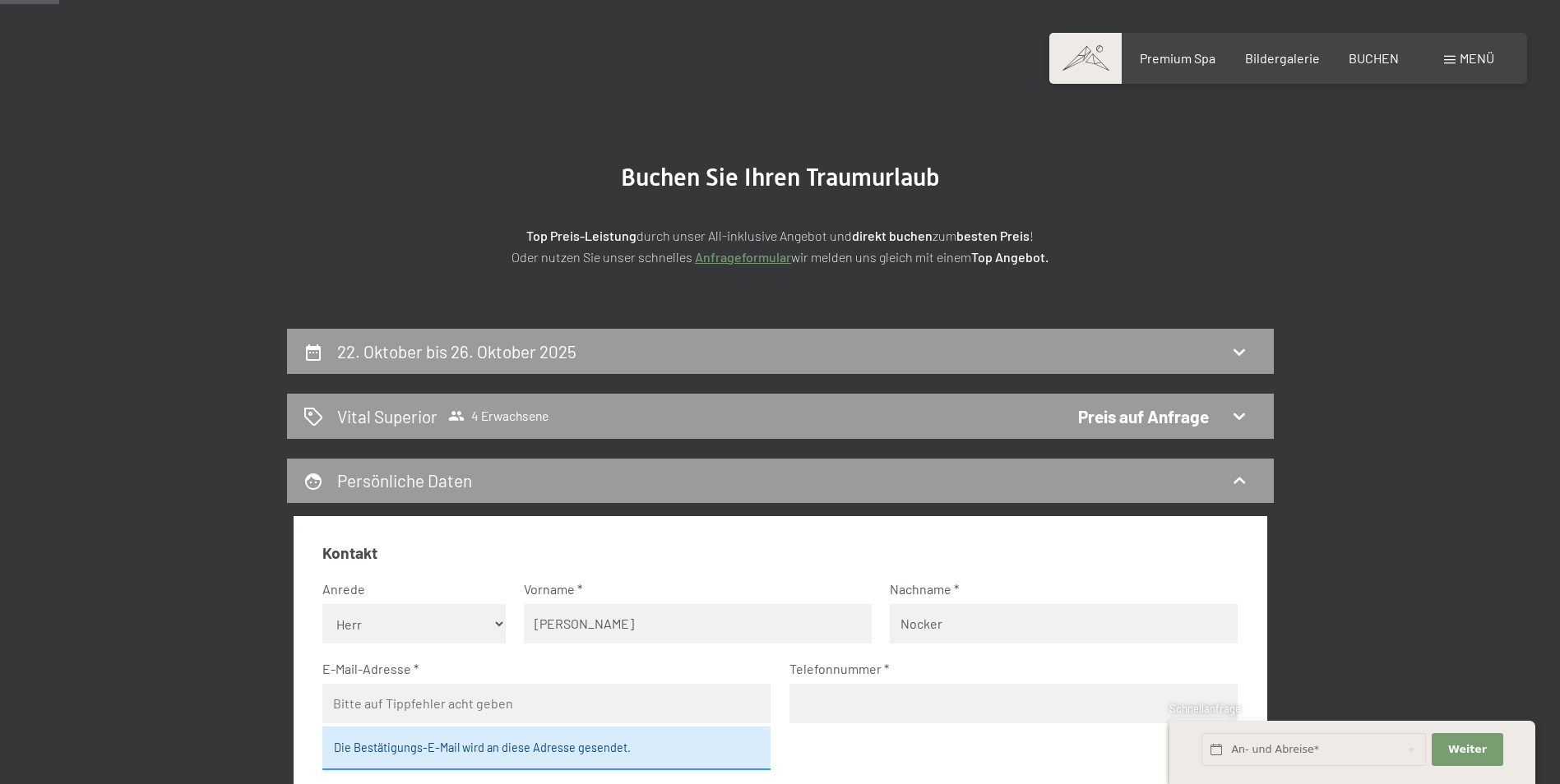
type input "Nocker"
click at [476, 713] on input "email" at bounding box center [546, 703] width 448 height 39
type input "manuel.nocker@gmail.com"
click at [854, 706] on input "tel" at bounding box center [1013, 703] width 448 height 39
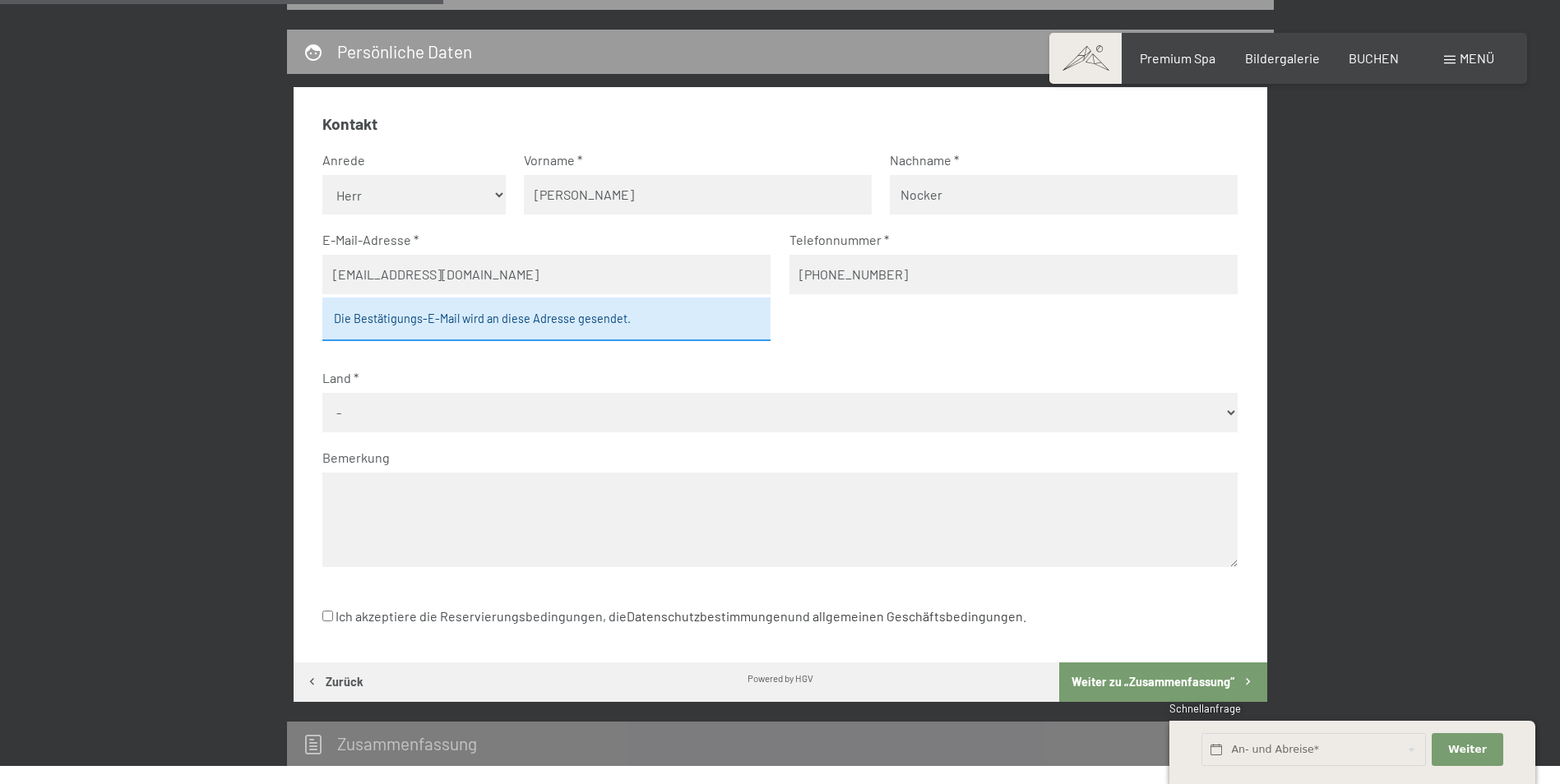
scroll to position [493, 0]
type input "+436641228072"
click at [585, 420] on select "- Deutschland Österreich Schweiz Italien Niederlande Belgien Vereinigtes Königr…" at bounding box center [780, 411] width 915 height 39
select select "AUT"
click at [322, 392] on select "- Deutschland Österreich Schweiz Italien Niederlande Belgien Vereinigtes Königr…" at bounding box center [780, 411] width 915 height 39
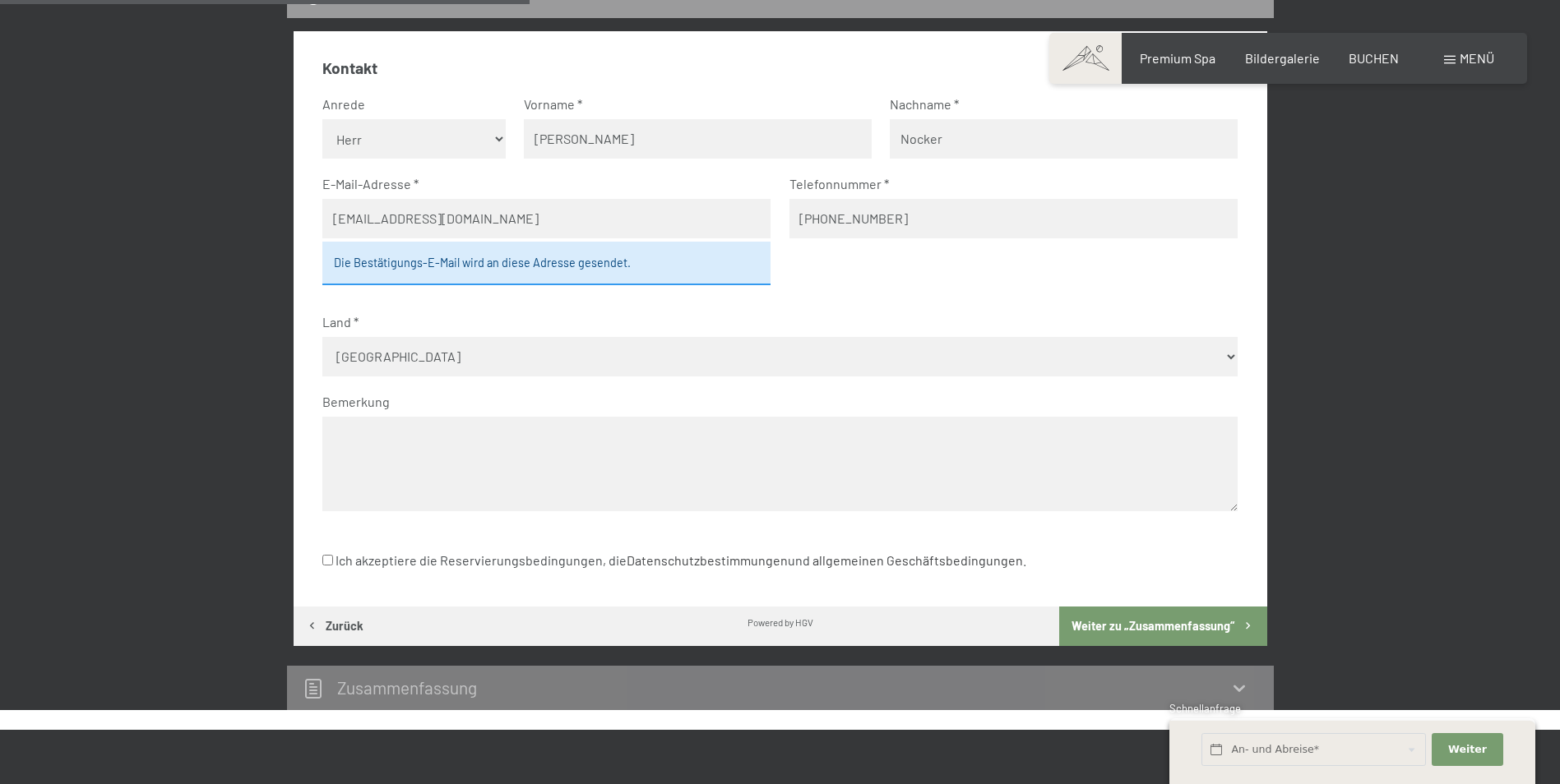
scroll to position [576, 0]
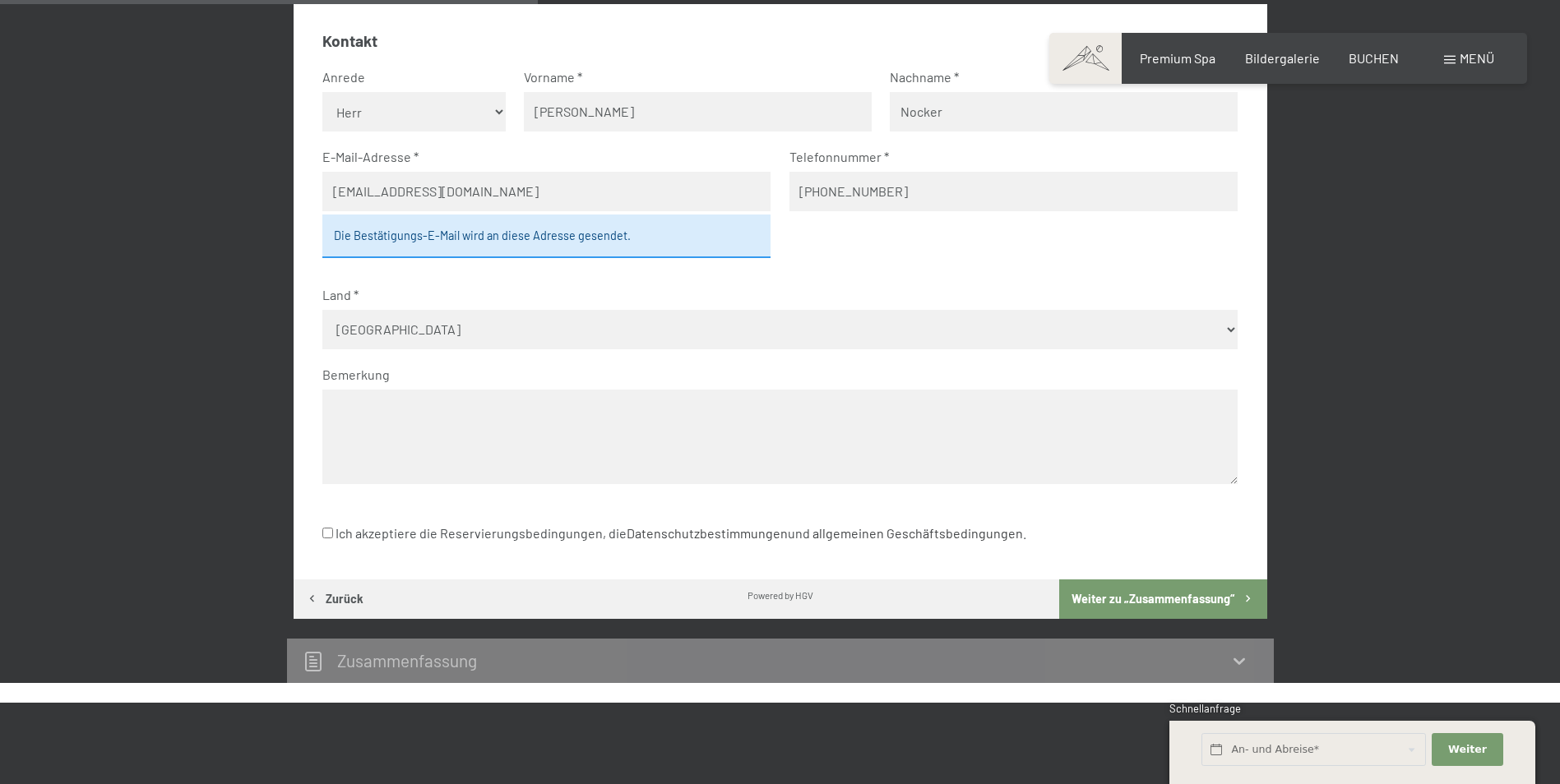
click at [1172, 598] on button "Weiter zu „Zusammen­fassung“" at bounding box center [1163, 599] width 208 height 39
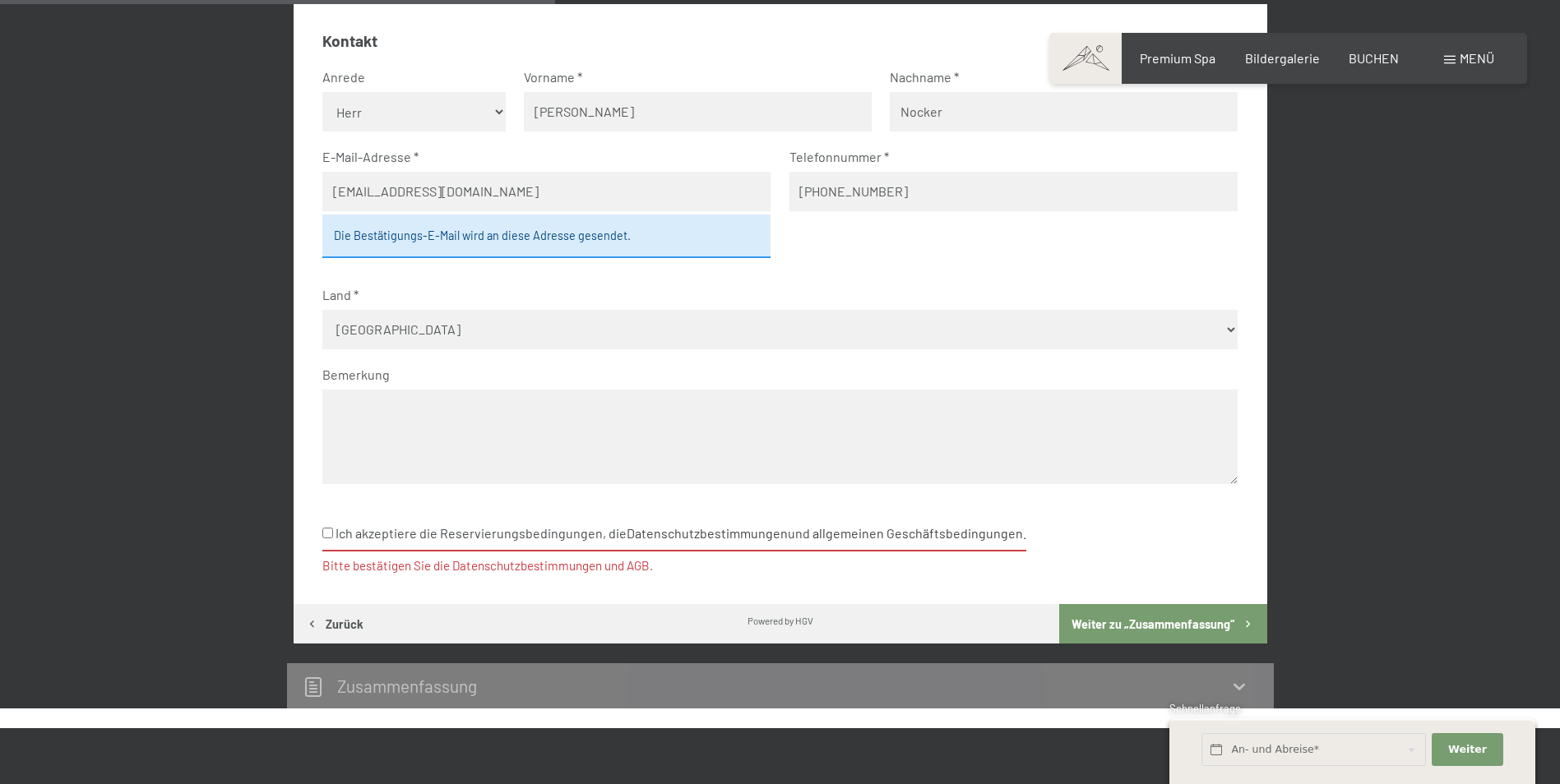
scroll to position [717, 0]
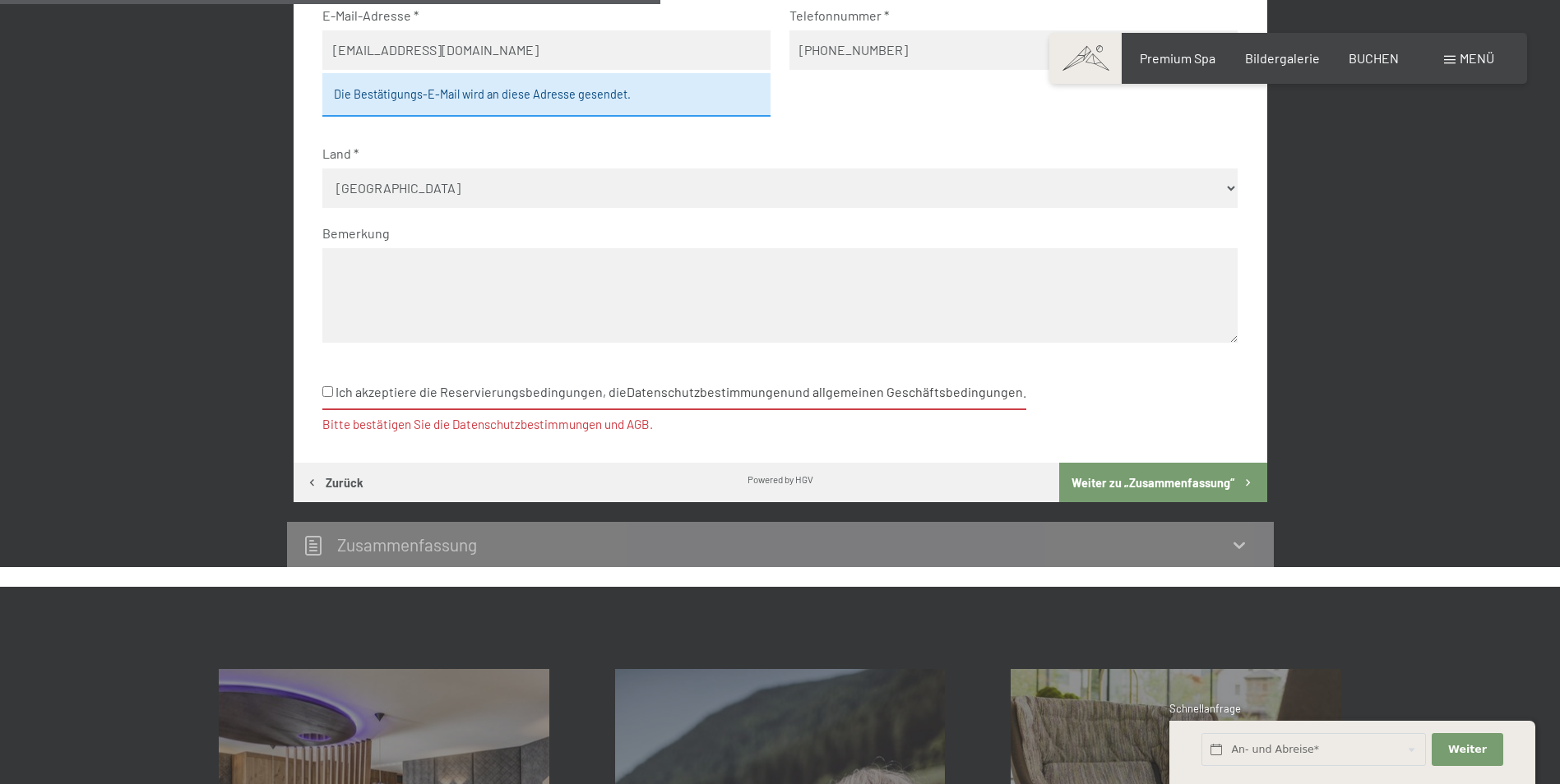
click at [328, 393] on input "Ich akzeptiere die Reservierungsbedingungen, die Datenschutzbestimmungen und al…" at bounding box center [327, 391] width 11 height 11
checkbox input "true"
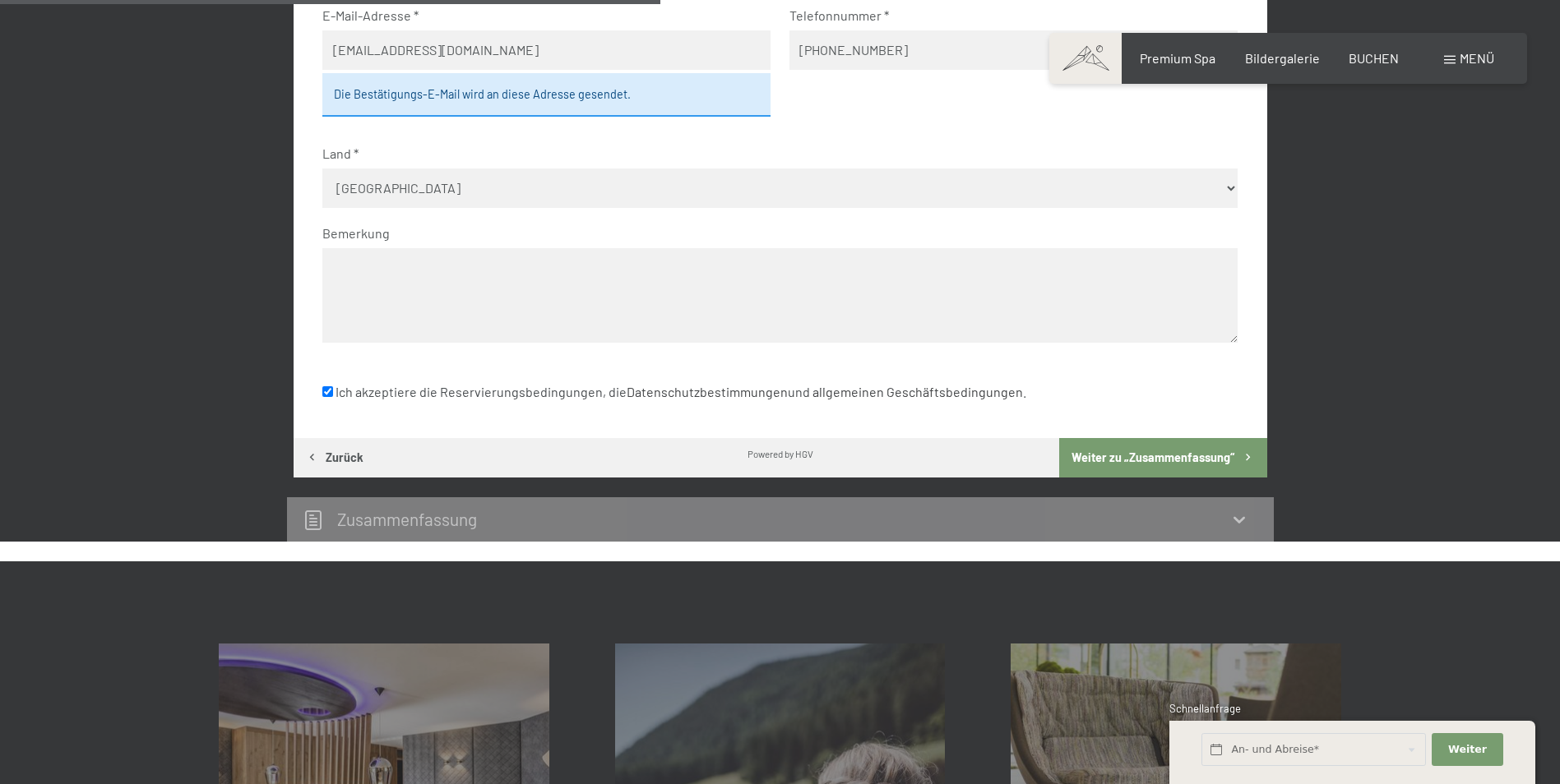
click at [1176, 460] on button "Weiter zu „Zusammen­fassung“" at bounding box center [1163, 457] width 208 height 39
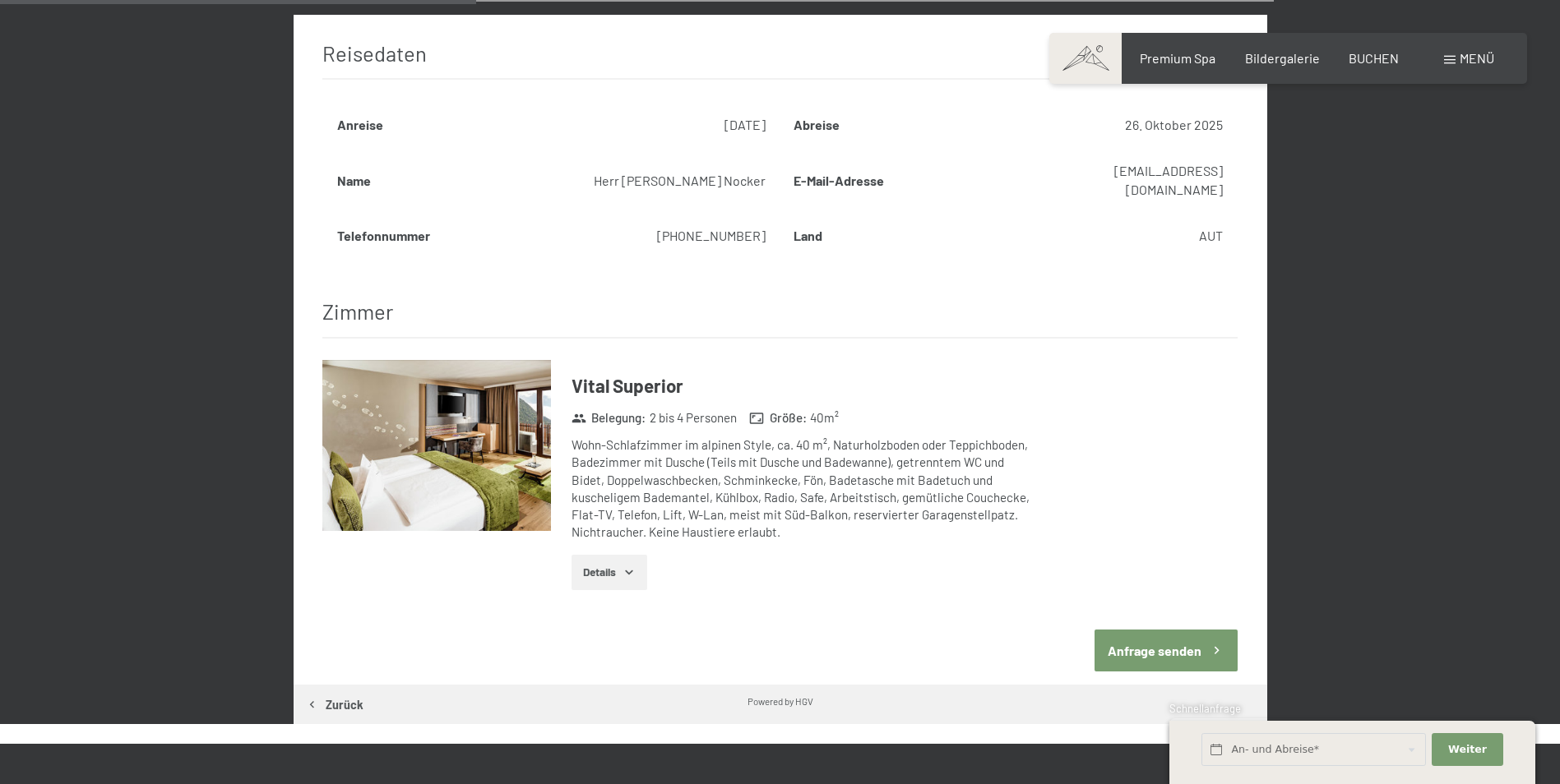
scroll to position [639, 0]
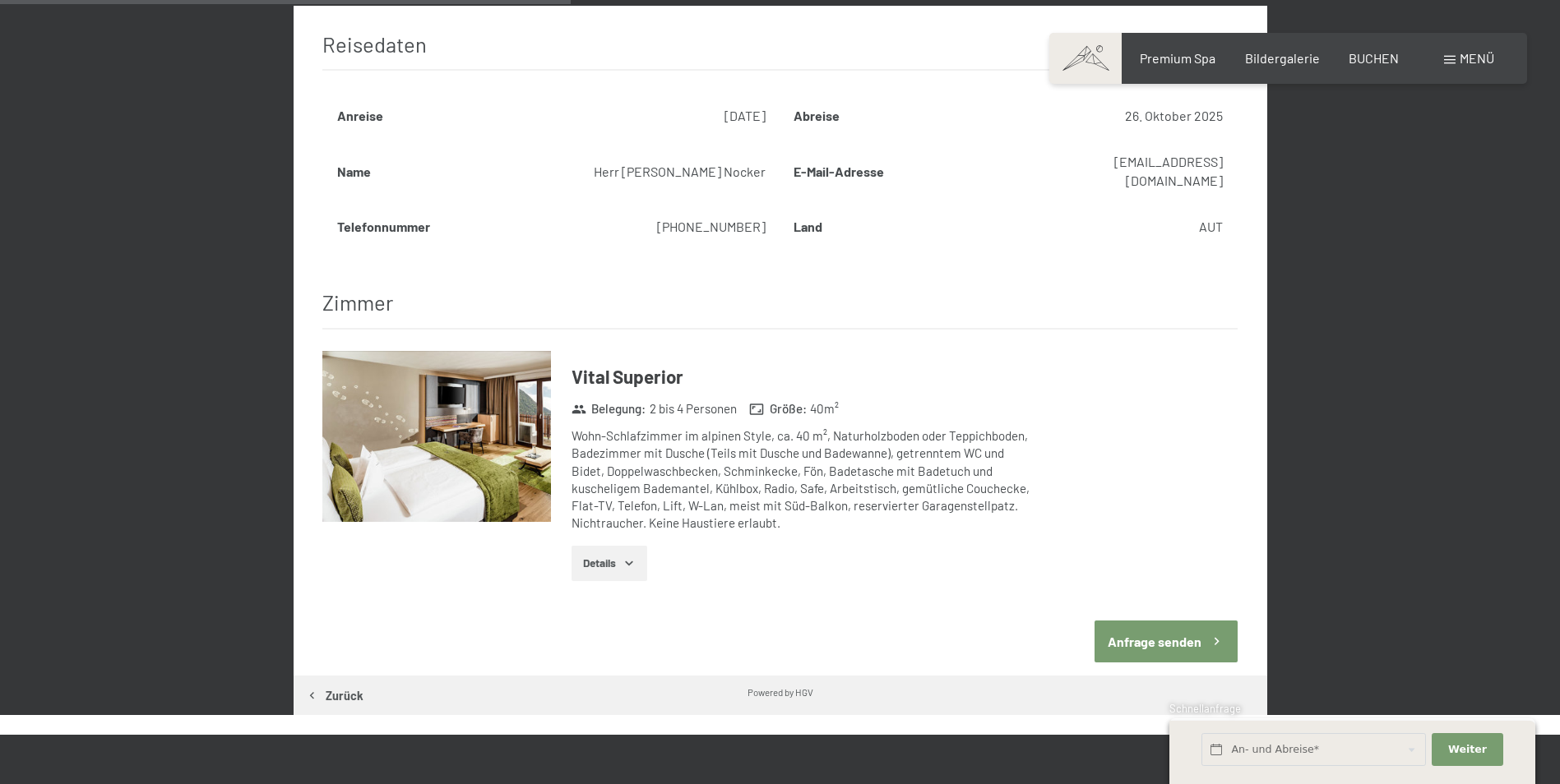
click at [319, 675] on button "Zurück" at bounding box center [334, 695] width 83 height 39
select select "m"
select select "AUT"
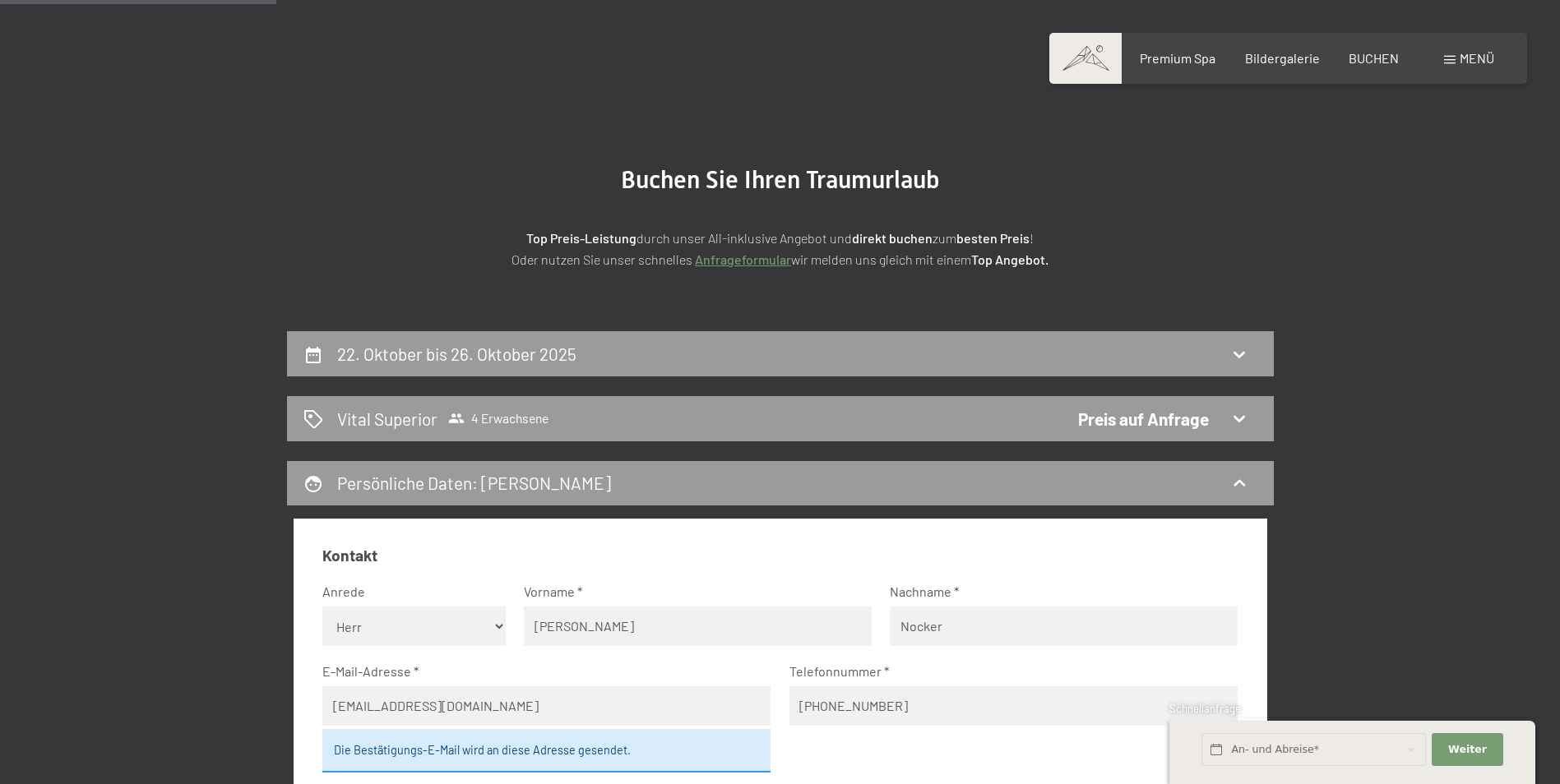
scroll to position [0, 0]
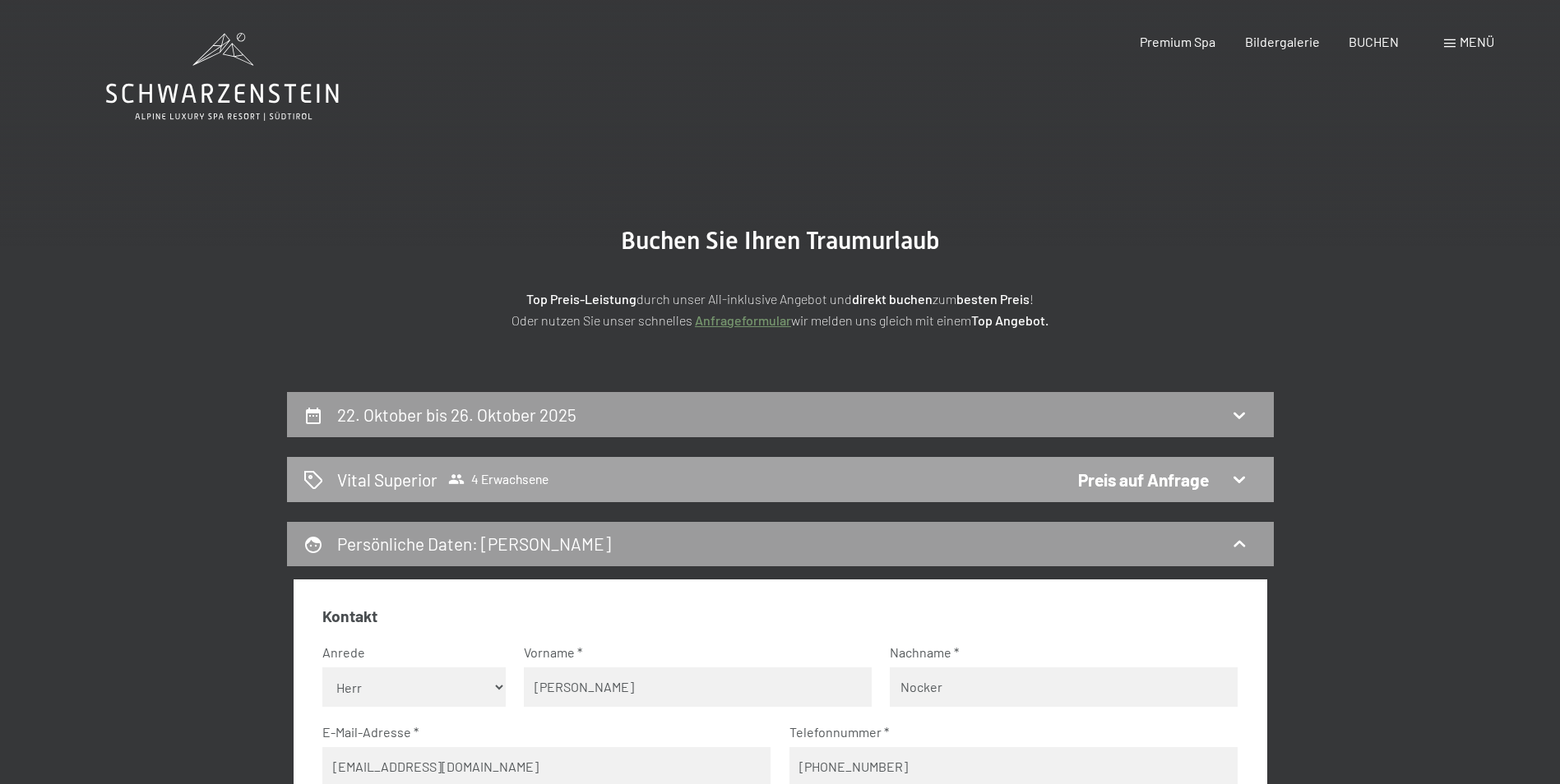
click at [516, 477] on span "4 Erwachsene" at bounding box center [498, 478] width 100 height 16
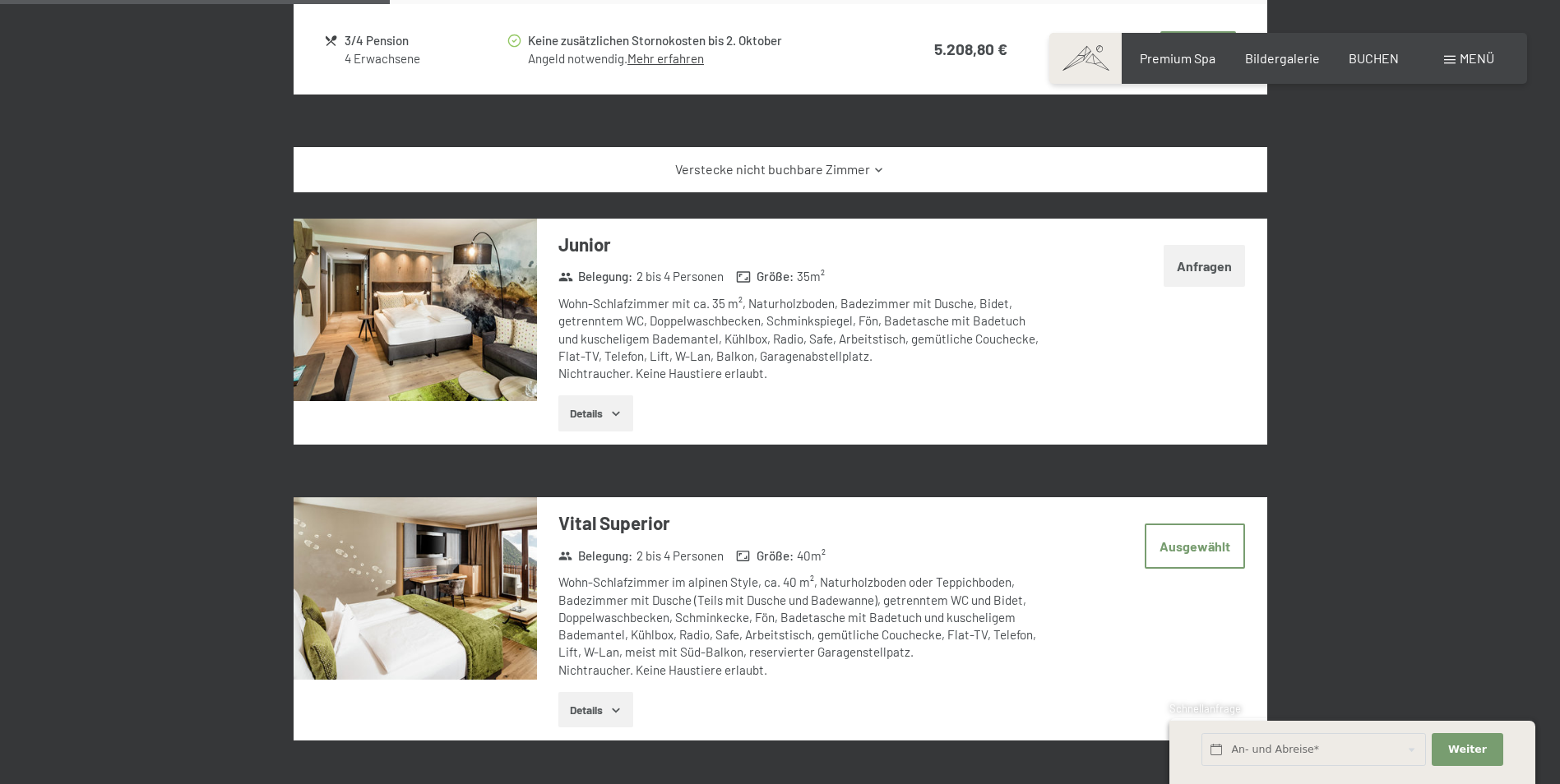
scroll to position [1379, 0]
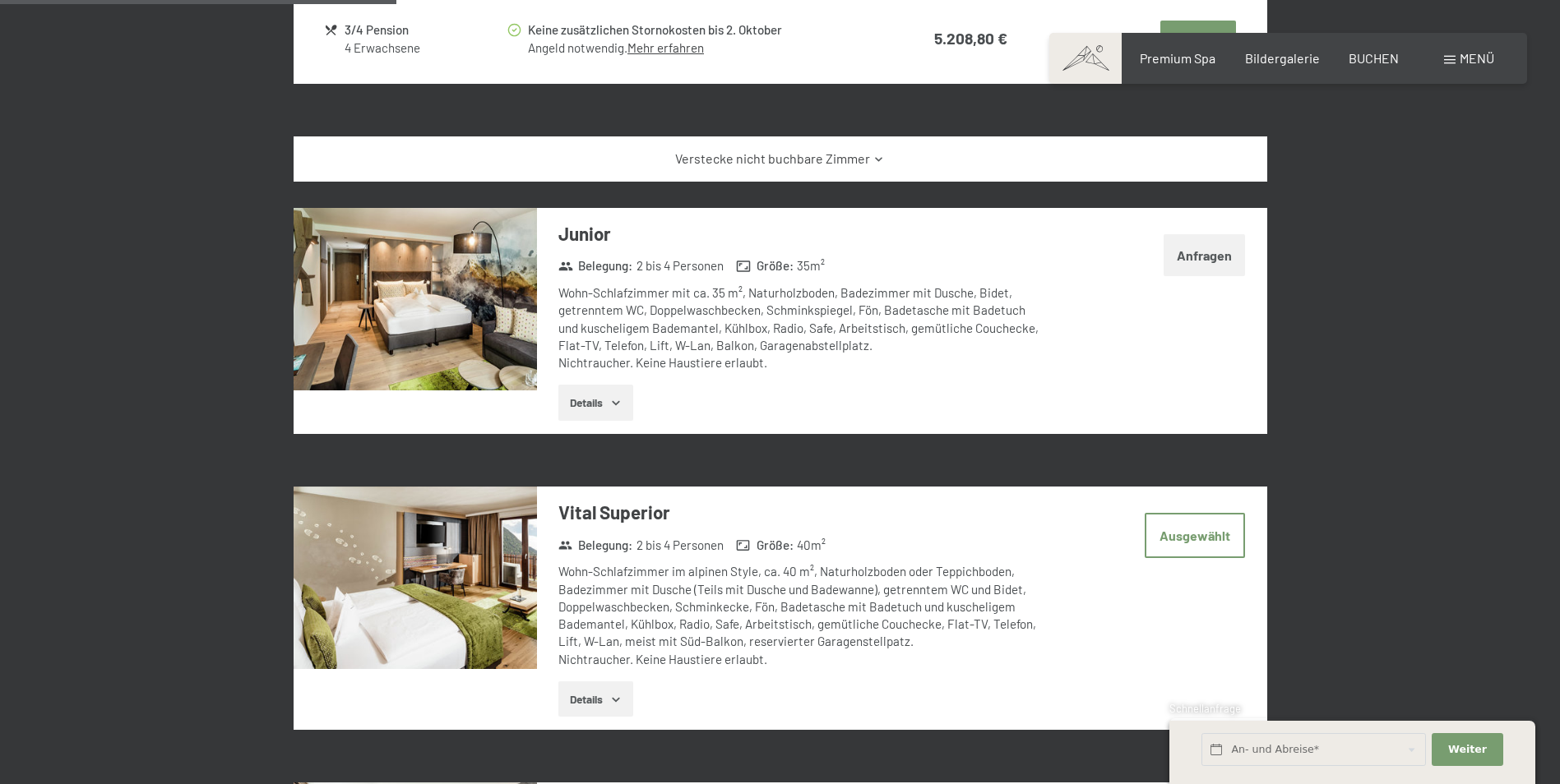
click at [1202, 254] on button "Anfragen" at bounding box center [1204, 256] width 82 height 42
select select "m"
select select "AUT"
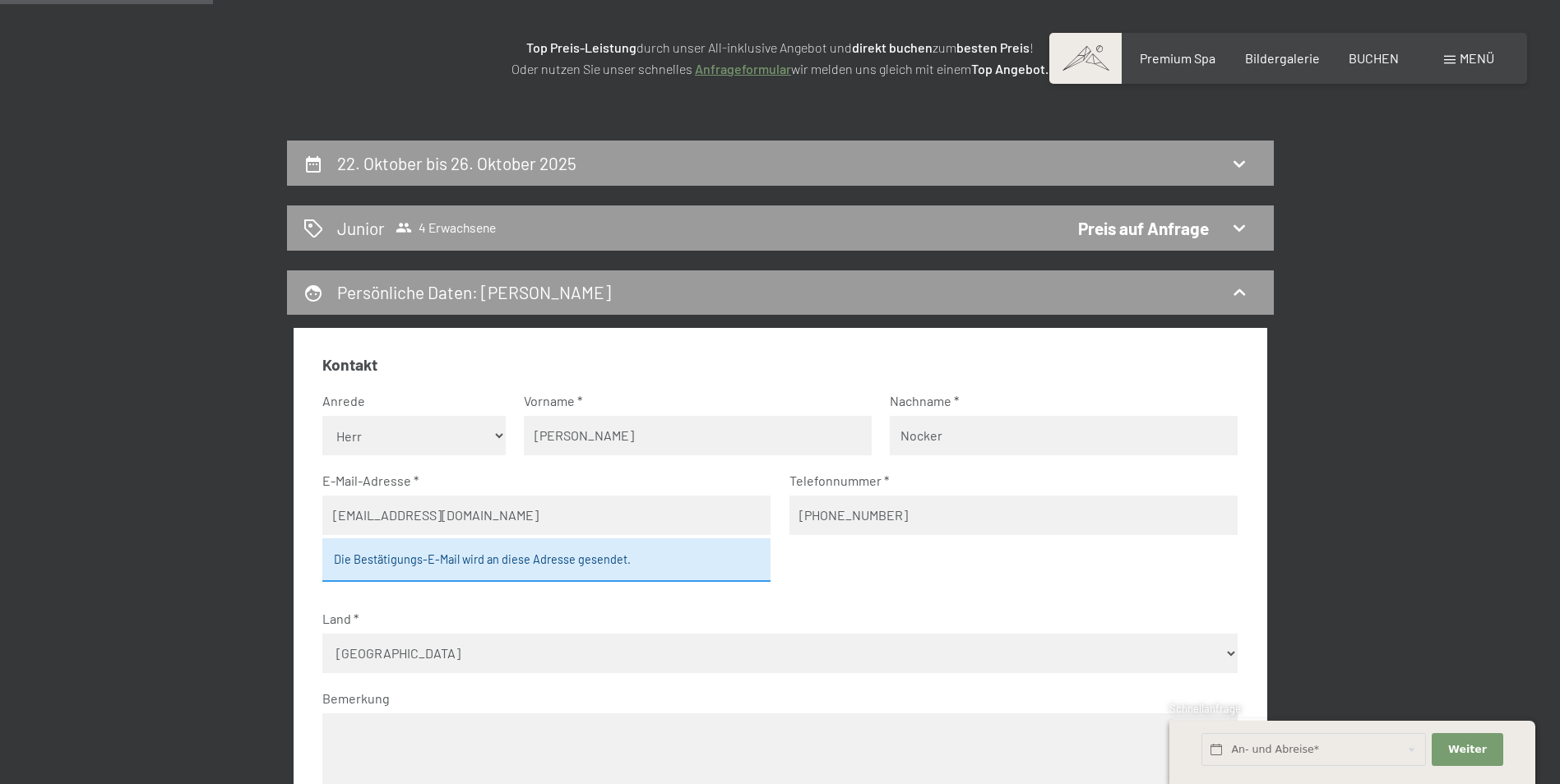
scroll to position [228, 0]
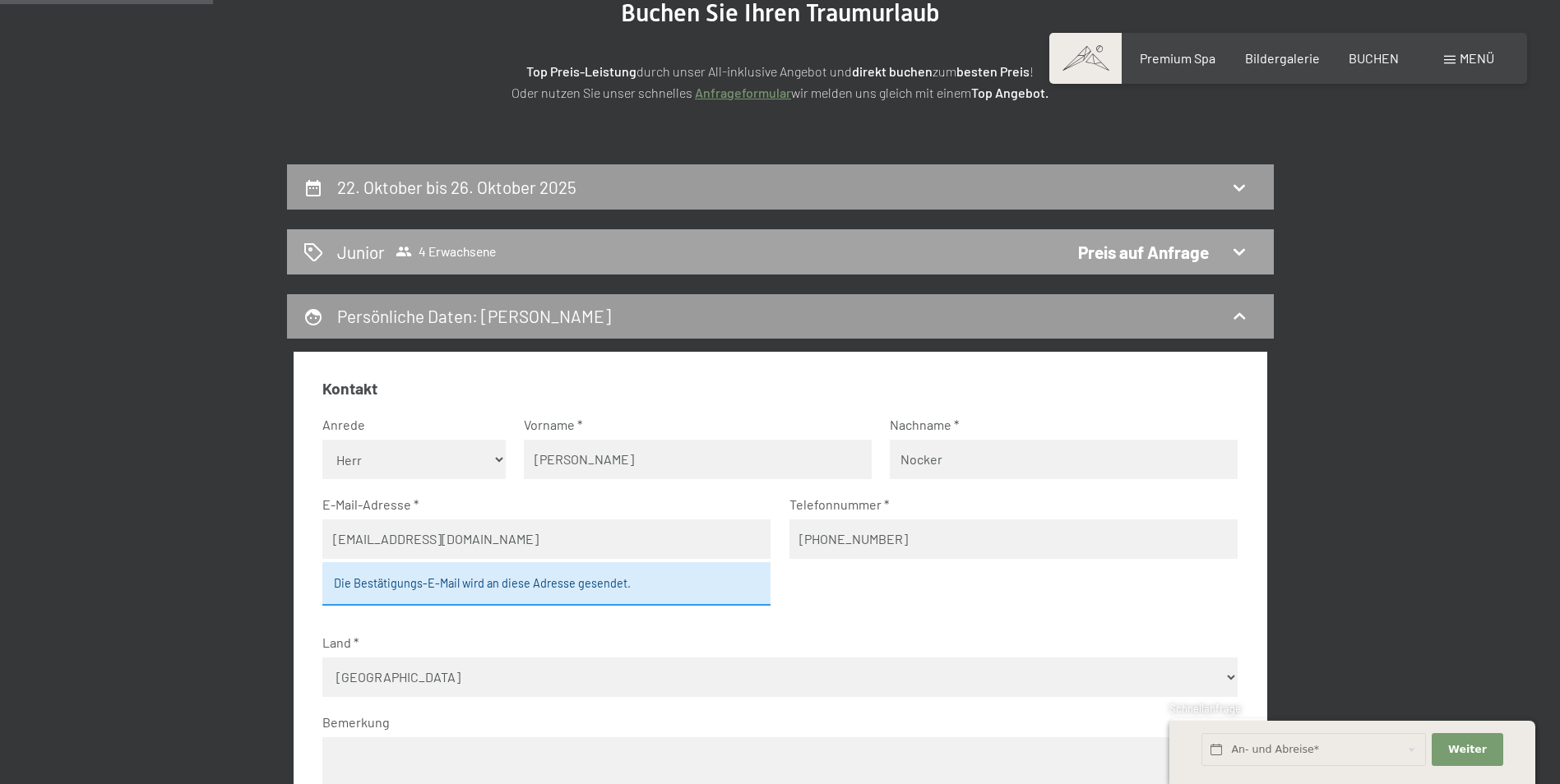
click at [1093, 242] on div "Preis auf Anfrage" at bounding box center [1144, 252] width 131 height 24
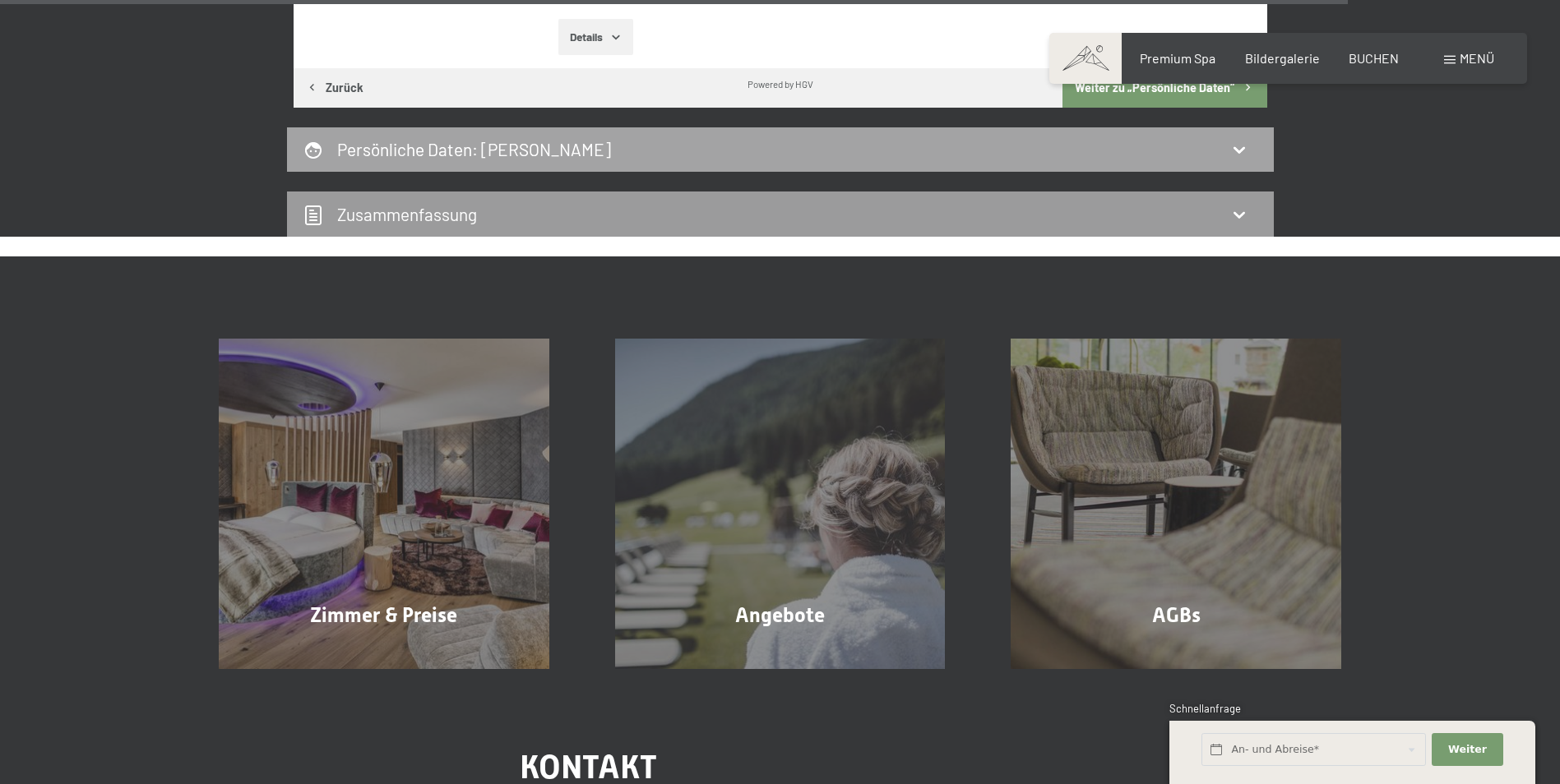
scroll to position [4502, 0]
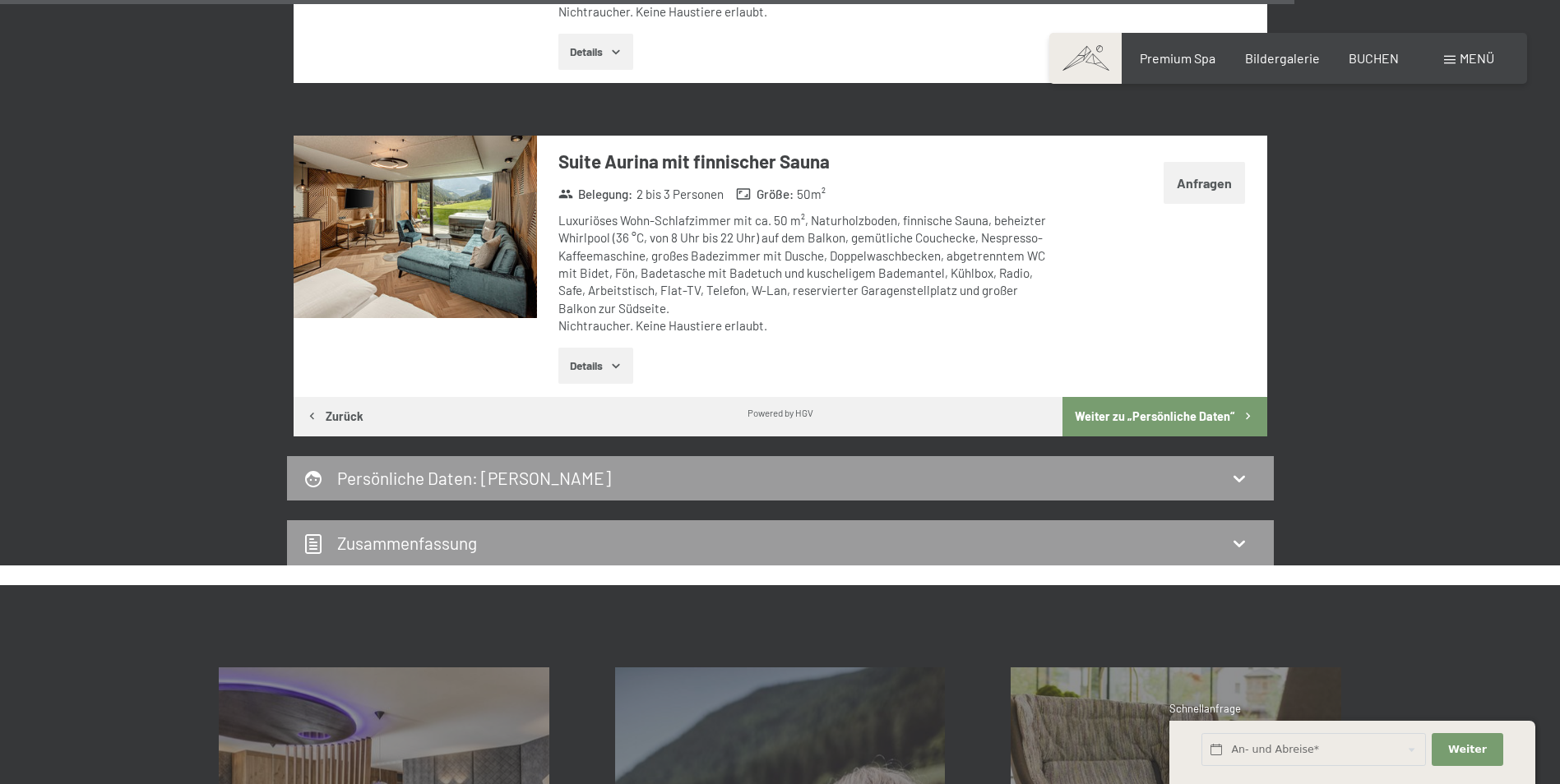
click at [1168, 397] on button "Weiter zu „Persönliche Daten“" at bounding box center [1164, 416] width 204 height 39
select select "m"
select select "AUT"
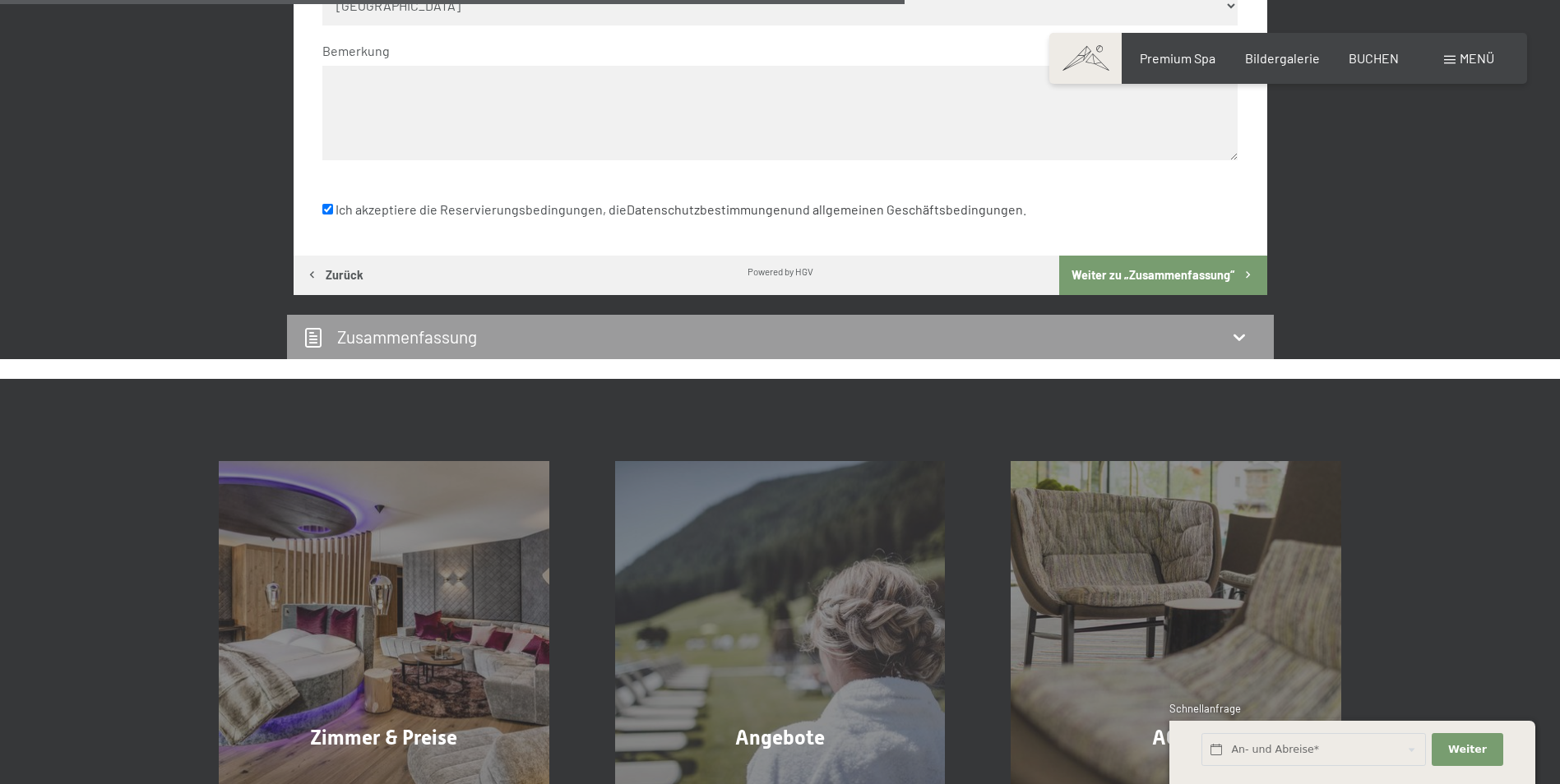
scroll to position [968, 0]
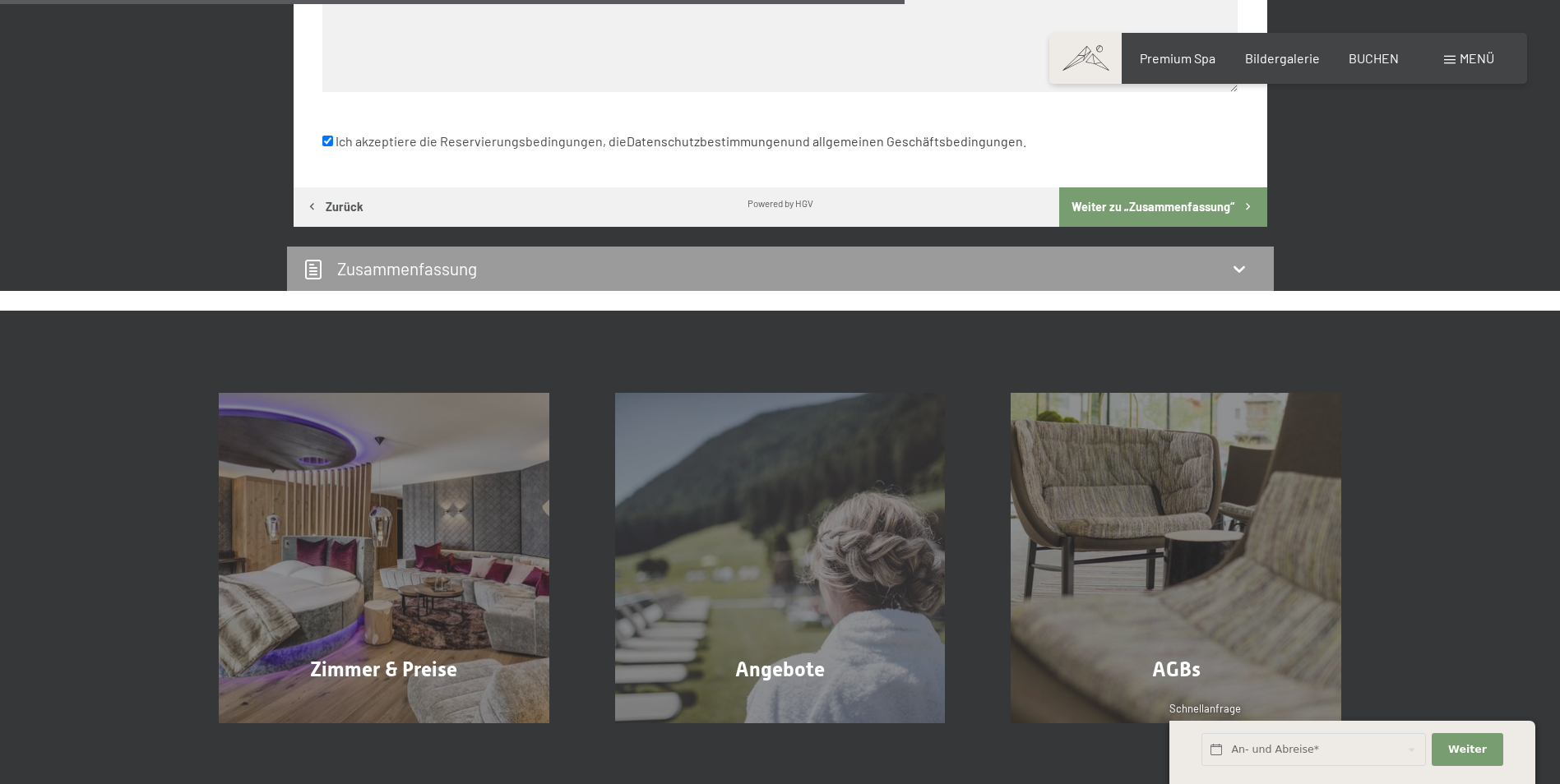
click at [1155, 208] on button "Weiter zu „Zusammen­fassung“" at bounding box center [1163, 207] width 208 height 39
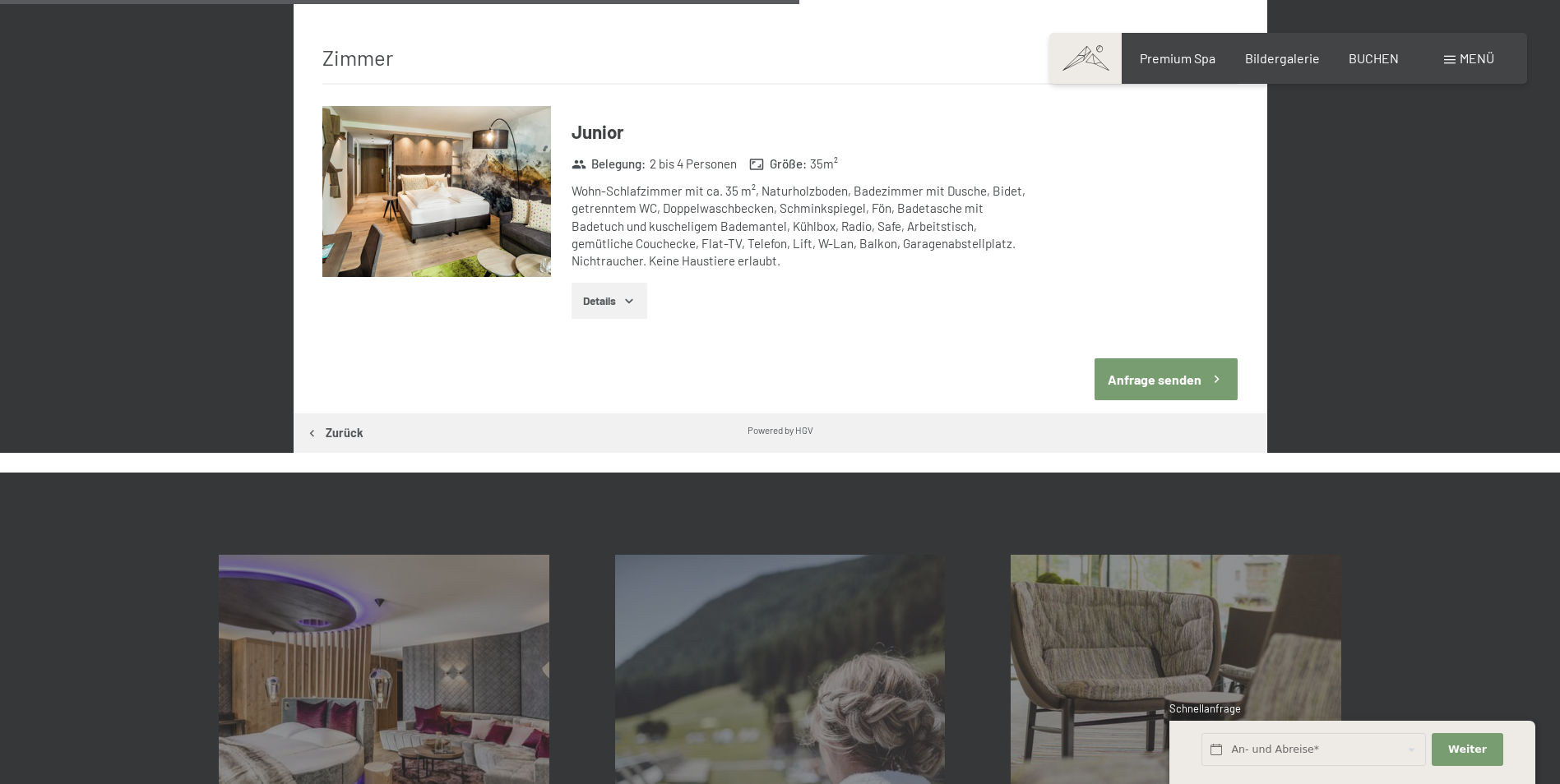
scroll to position [885, 0]
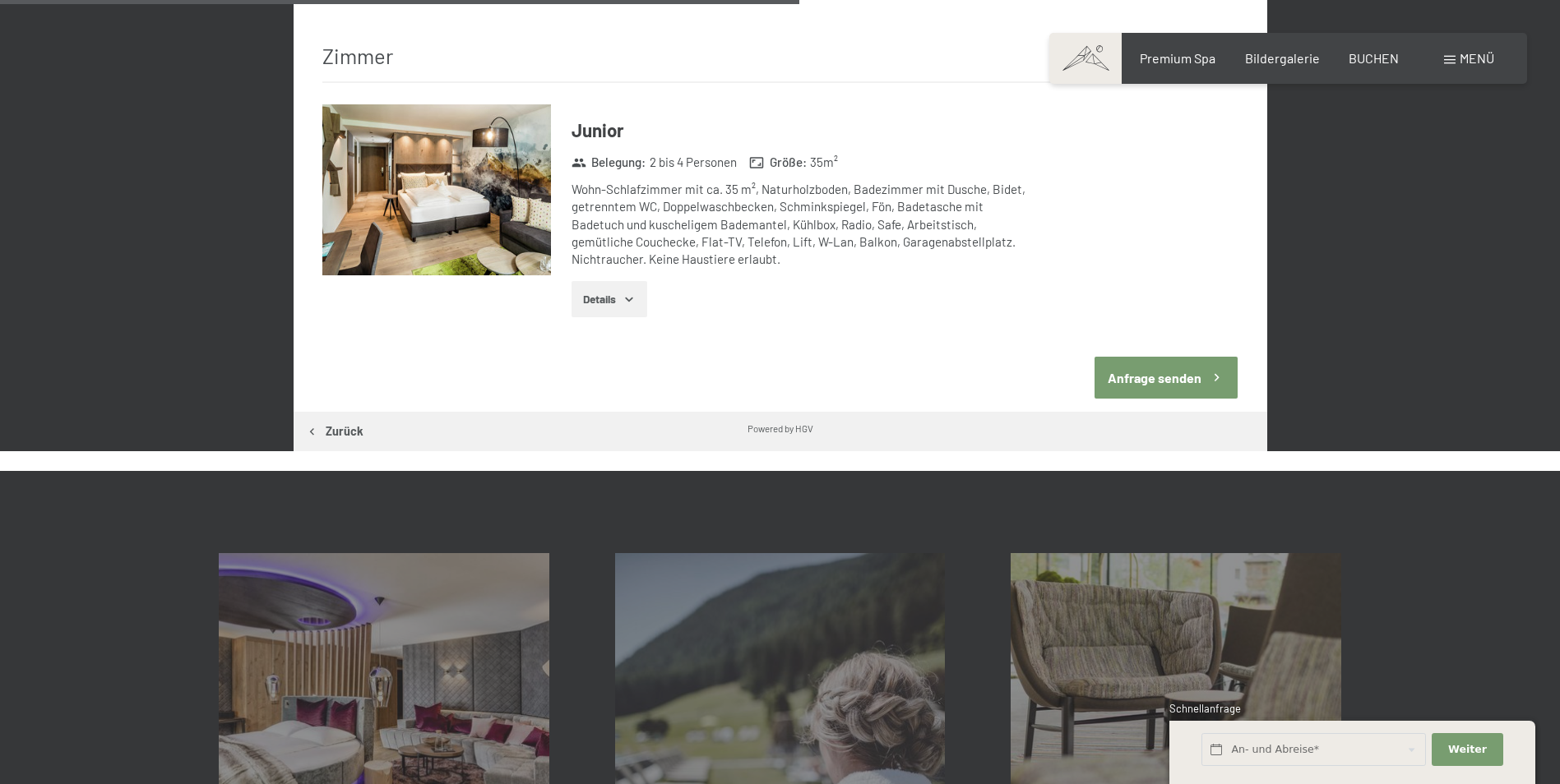
click at [1165, 356] on button "Anfrage senden" at bounding box center [1166, 378] width 143 height 42
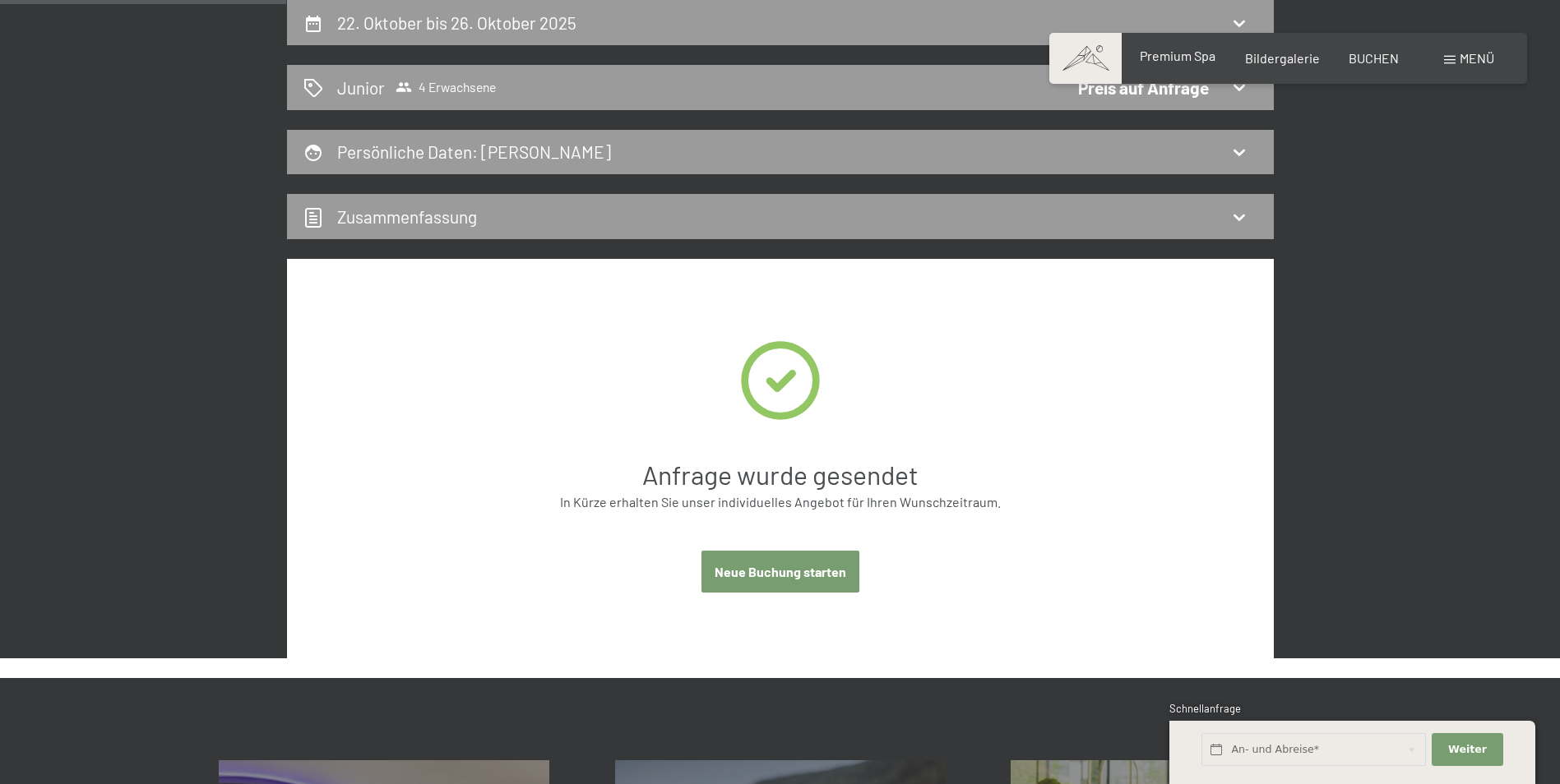
click at [1175, 61] on span "Premium Spa" at bounding box center [1177, 56] width 76 height 15
